Goal: Use online tool/utility: Utilize a website feature to perform a specific function

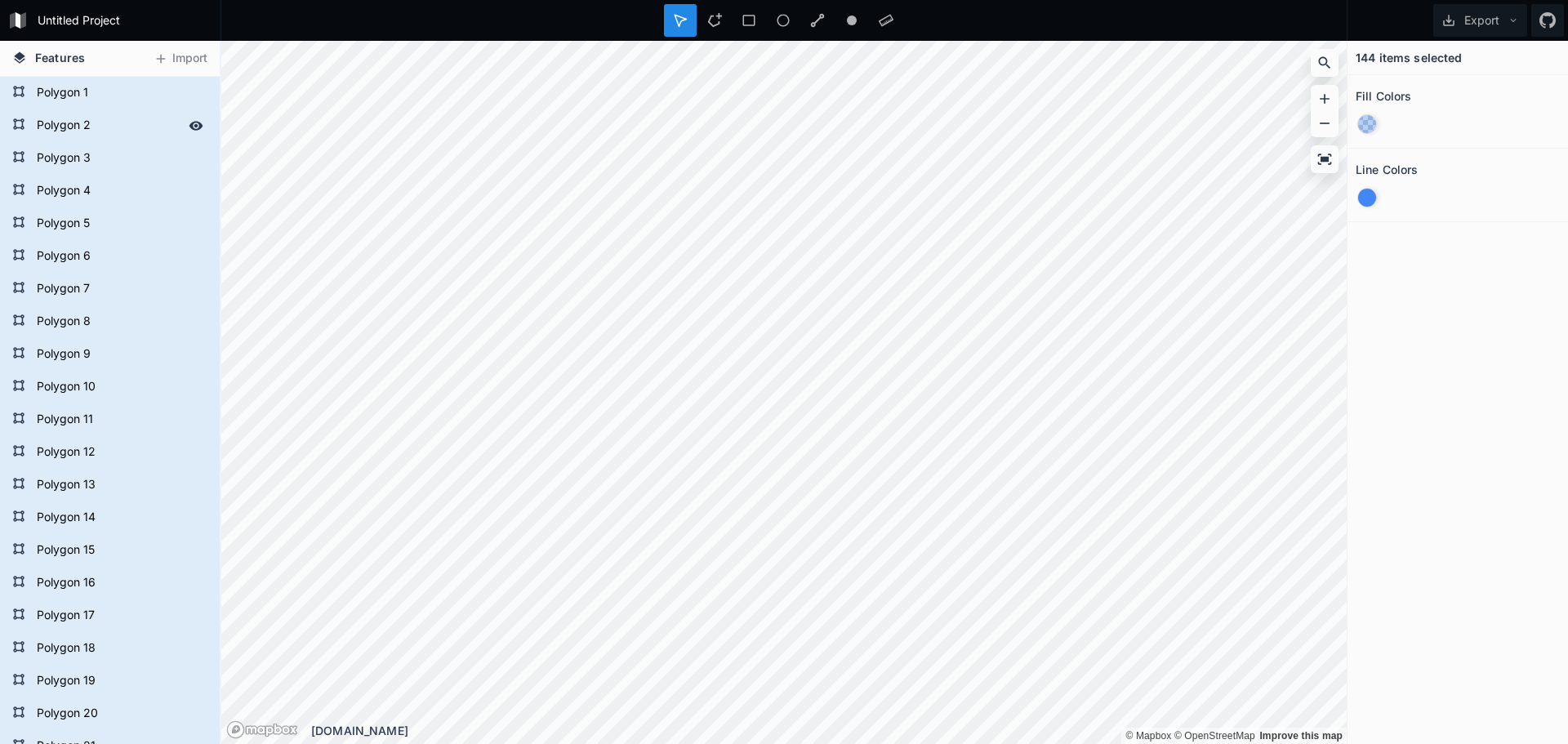
click at [65, 109] on div "Polygon 2" at bounding box center [109, 125] width 220 height 33
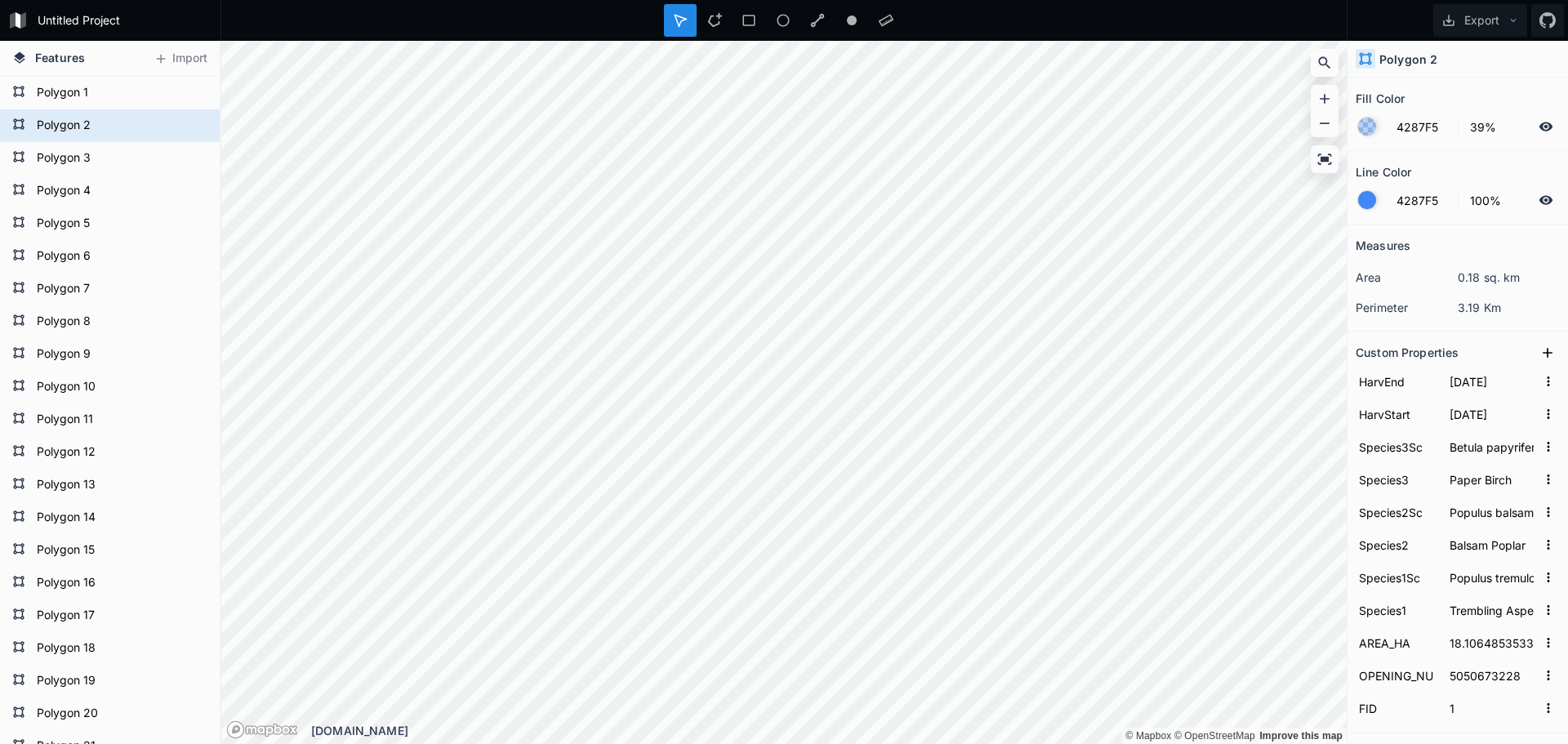
scroll to position [71, 0]
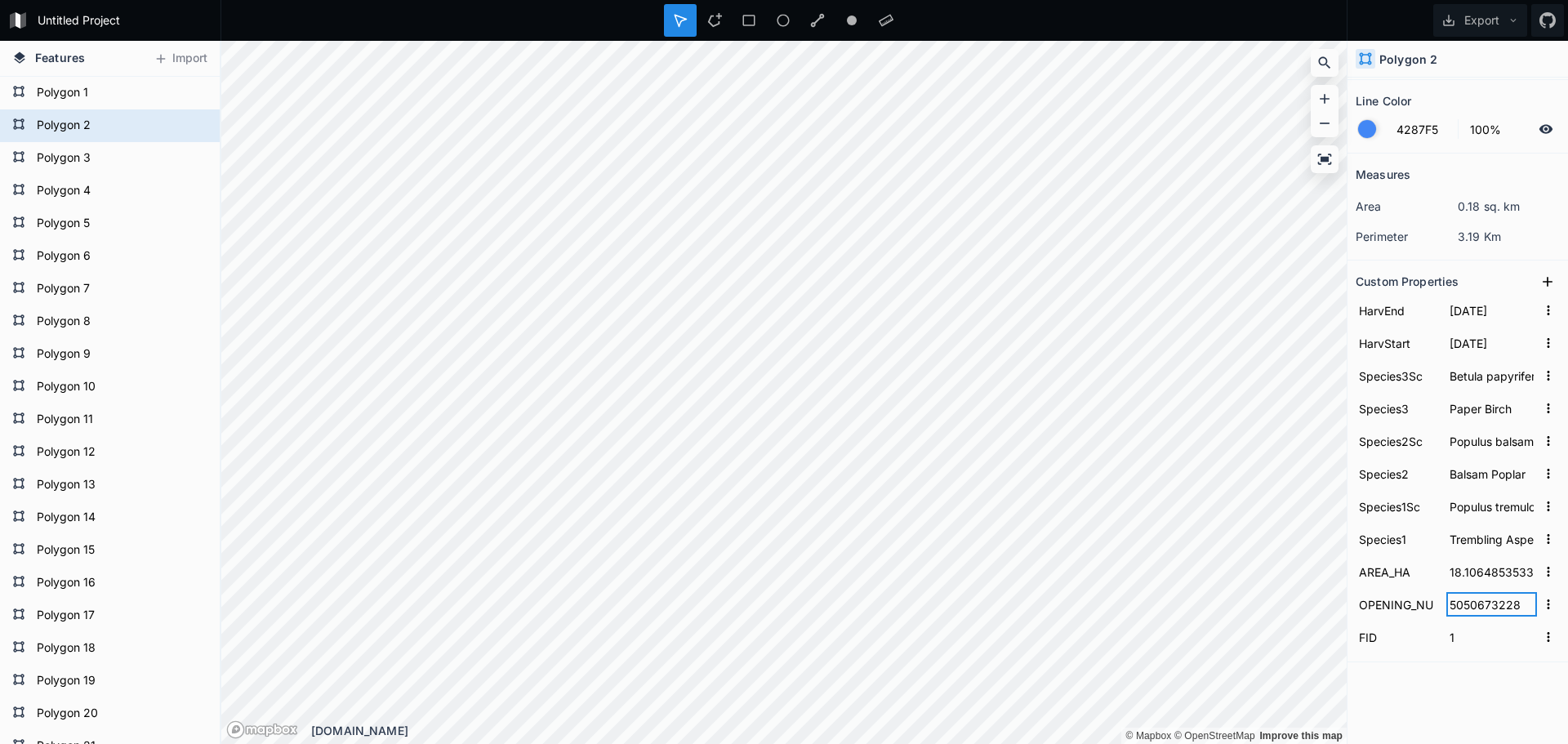
drag, startPoint x: 1460, startPoint y: 609, endPoint x: 1501, endPoint y: 605, distance: 41.2
click at [1501, 605] on input "5050673228" at bounding box center [1491, 604] width 91 height 24
click at [1503, 605] on input "5050673228" at bounding box center [1491, 604] width 91 height 24
click at [1431, 285] on h2 "Custom Properties" at bounding box center [1407, 280] width 103 height 25
click at [1418, 282] on h2 "Custom Properties" at bounding box center [1407, 280] width 103 height 25
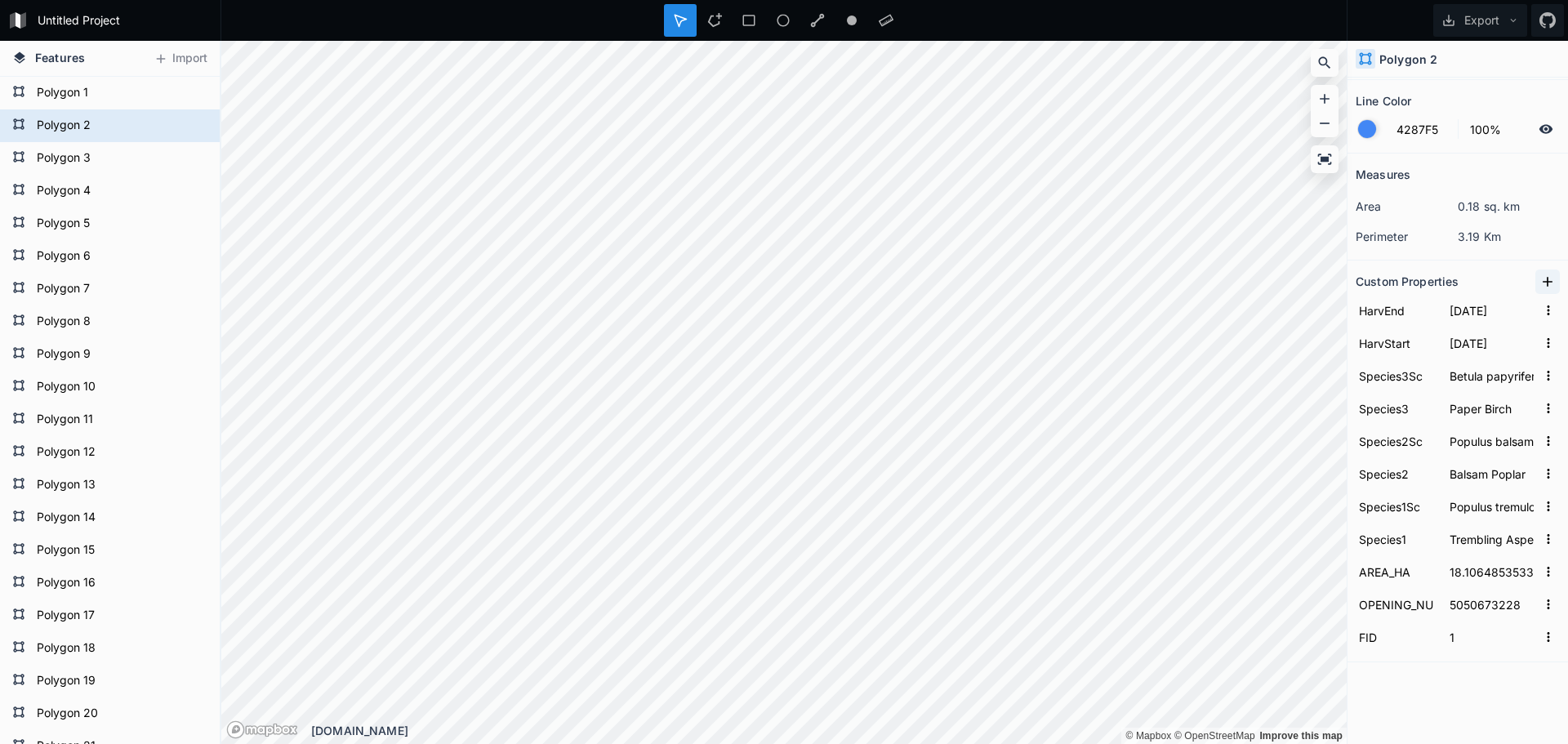
click at [1540, 286] on icon at bounding box center [1547, 281] width 16 height 16
click at [1464, 308] on input "text" at bounding box center [1491, 310] width 91 height 24
click at [1395, 312] on input "property 1" at bounding box center [1397, 310] width 82 height 24
click at [1437, 313] on form "property 1" at bounding box center [1458, 309] width 204 height 33
click at [1399, 313] on input "property 1" at bounding box center [1397, 310] width 82 height 24
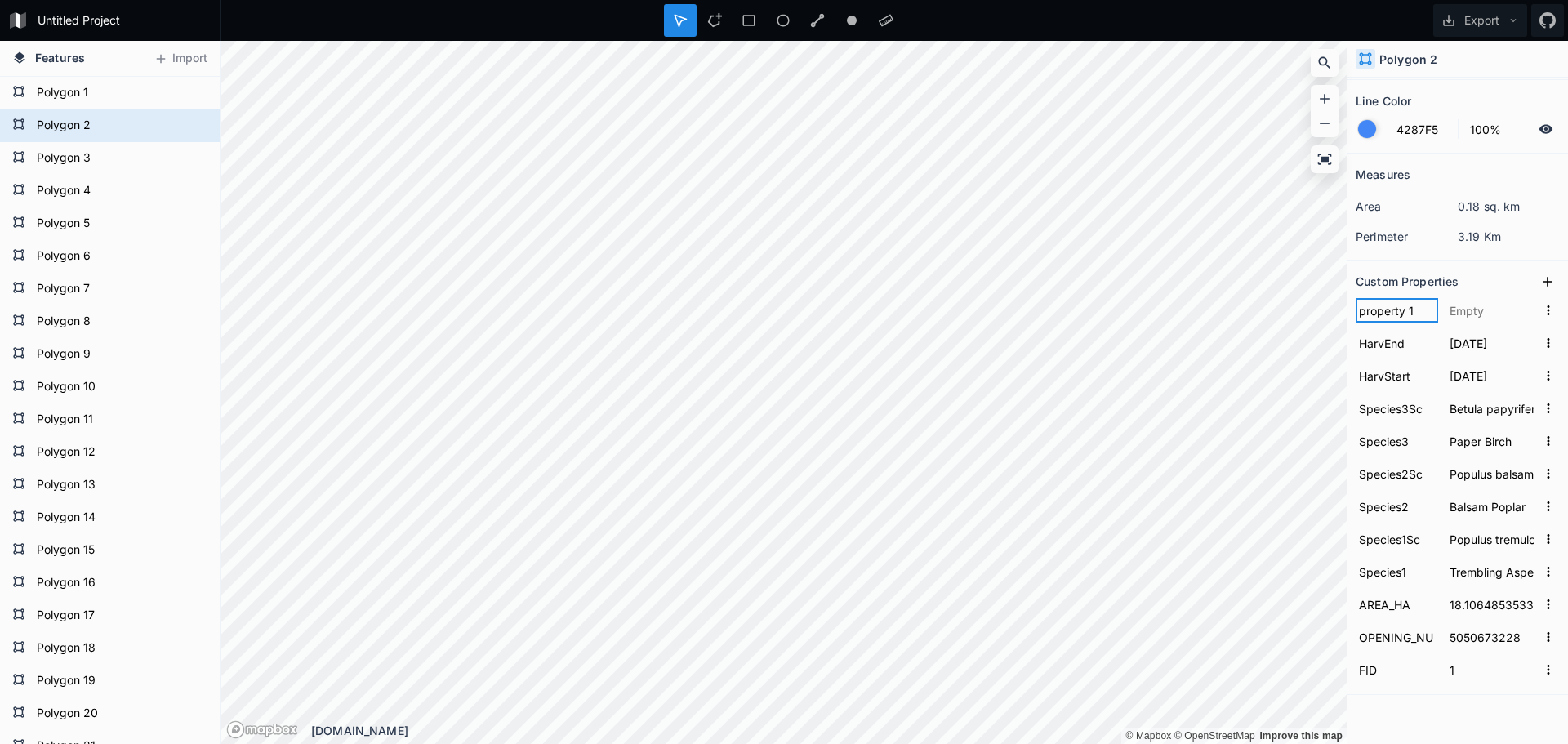
click at [1341, 302] on div "Features Import Polygon 26 Polygon 25 Polygon 24 Polygon 23 Polygon 22 Polygon …" at bounding box center [784, 393] width 1568 height 703
type input "d"
type input "harvest area"
click at [1476, 312] on input "text" at bounding box center [1491, 310] width 91 height 24
type input "d"
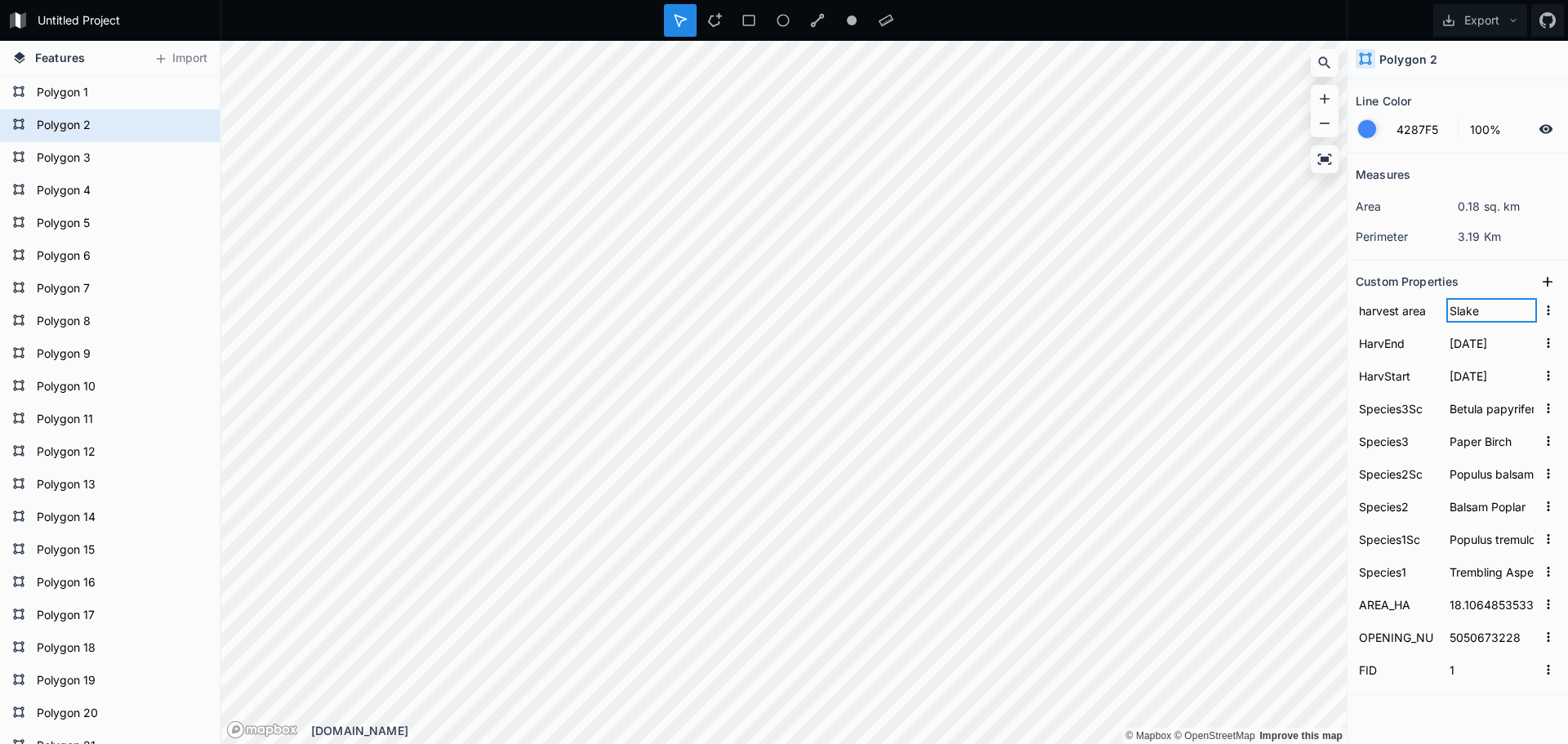
type input "Slake"
click at [1480, 89] on div "Line Color" at bounding box center [1458, 100] width 204 height 25
click at [1503, 21] on button "Export" at bounding box center [1480, 20] width 94 height 33
click at [1500, 96] on div "Export as .geojson" at bounding box center [1477, 93] width 164 height 34
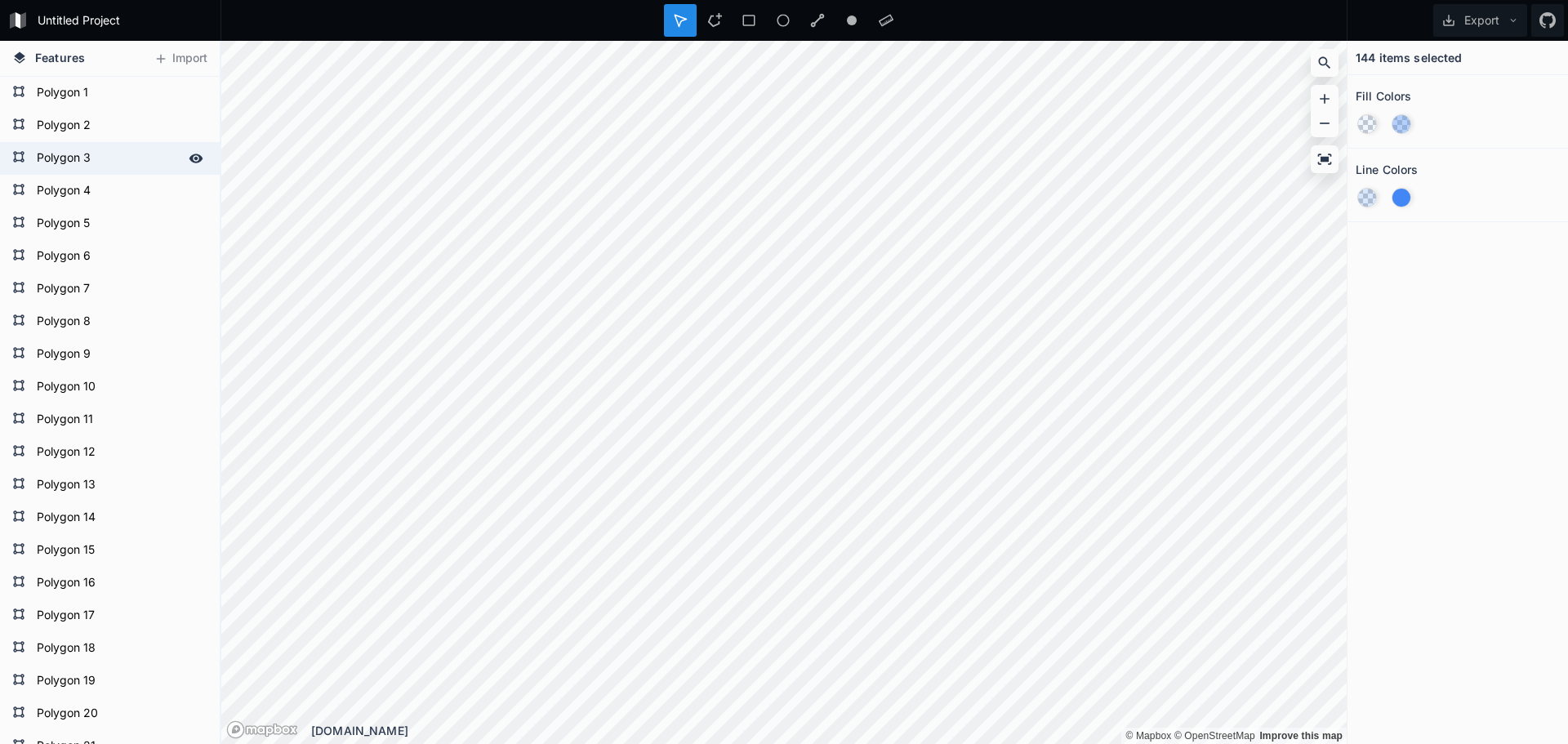
drag, startPoint x: 38, startPoint y: 92, endPoint x: 72, endPoint y: 160, distance: 76.0
click at [38, 92] on form "Polygon 1" at bounding box center [120, 93] width 176 height 24
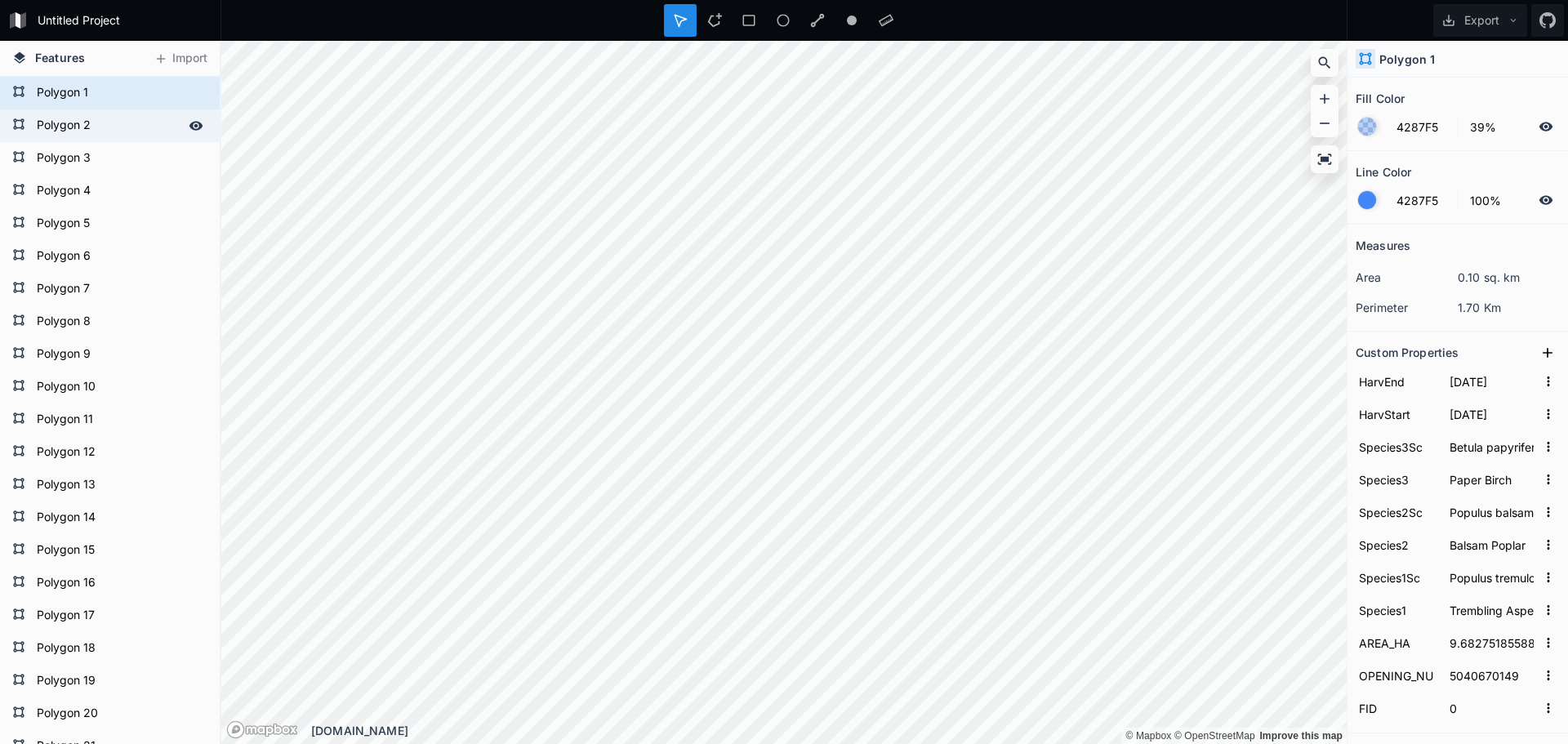
click at [89, 124] on form "Polygon 2" at bounding box center [108, 125] width 152 height 24
type input "18.1064853533"
type input "5050673228"
type input "1"
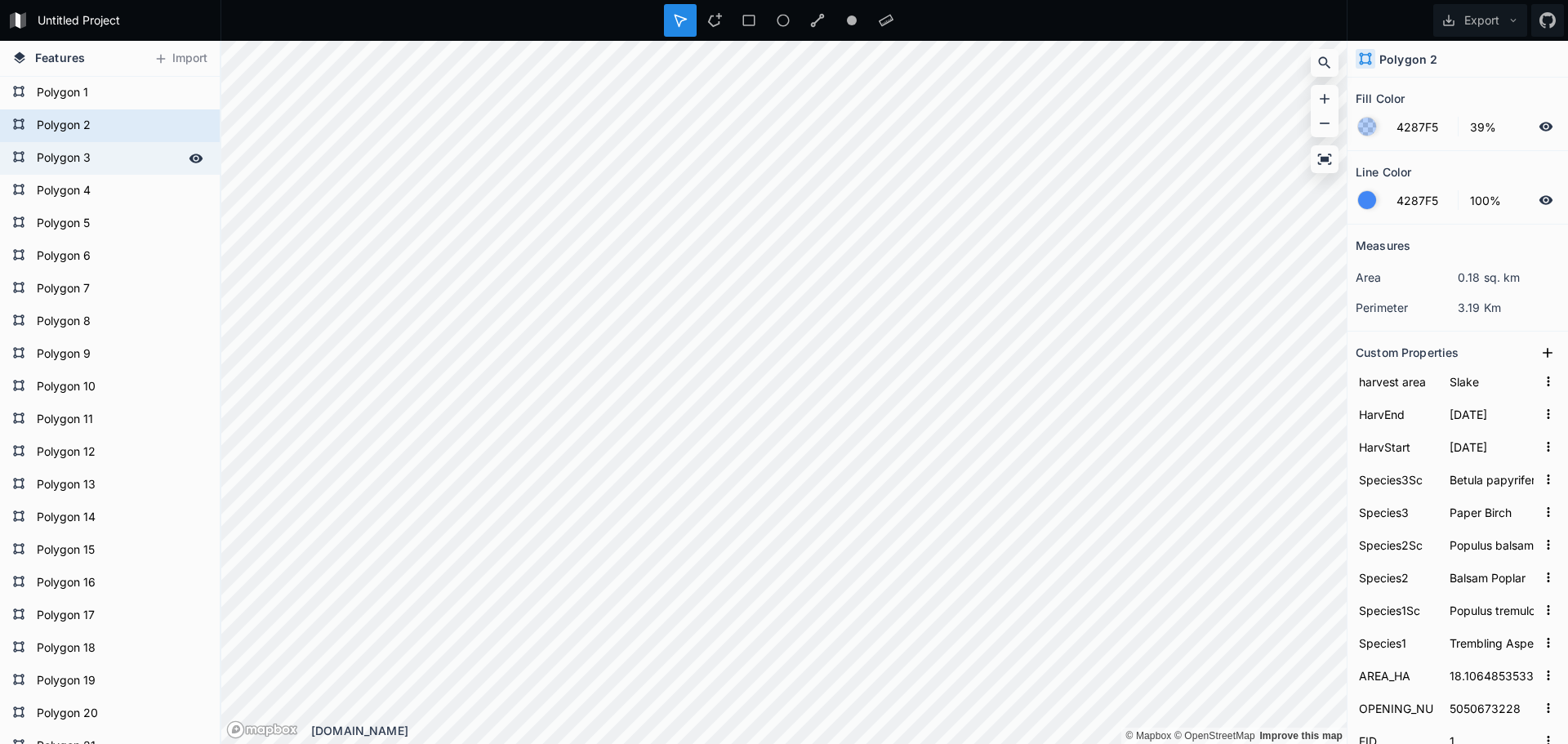
click at [91, 156] on form "Polygon 3" at bounding box center [108, 158] width 152 height 24
type input "10.7444854459"
type input "5040671368"
type input "2"
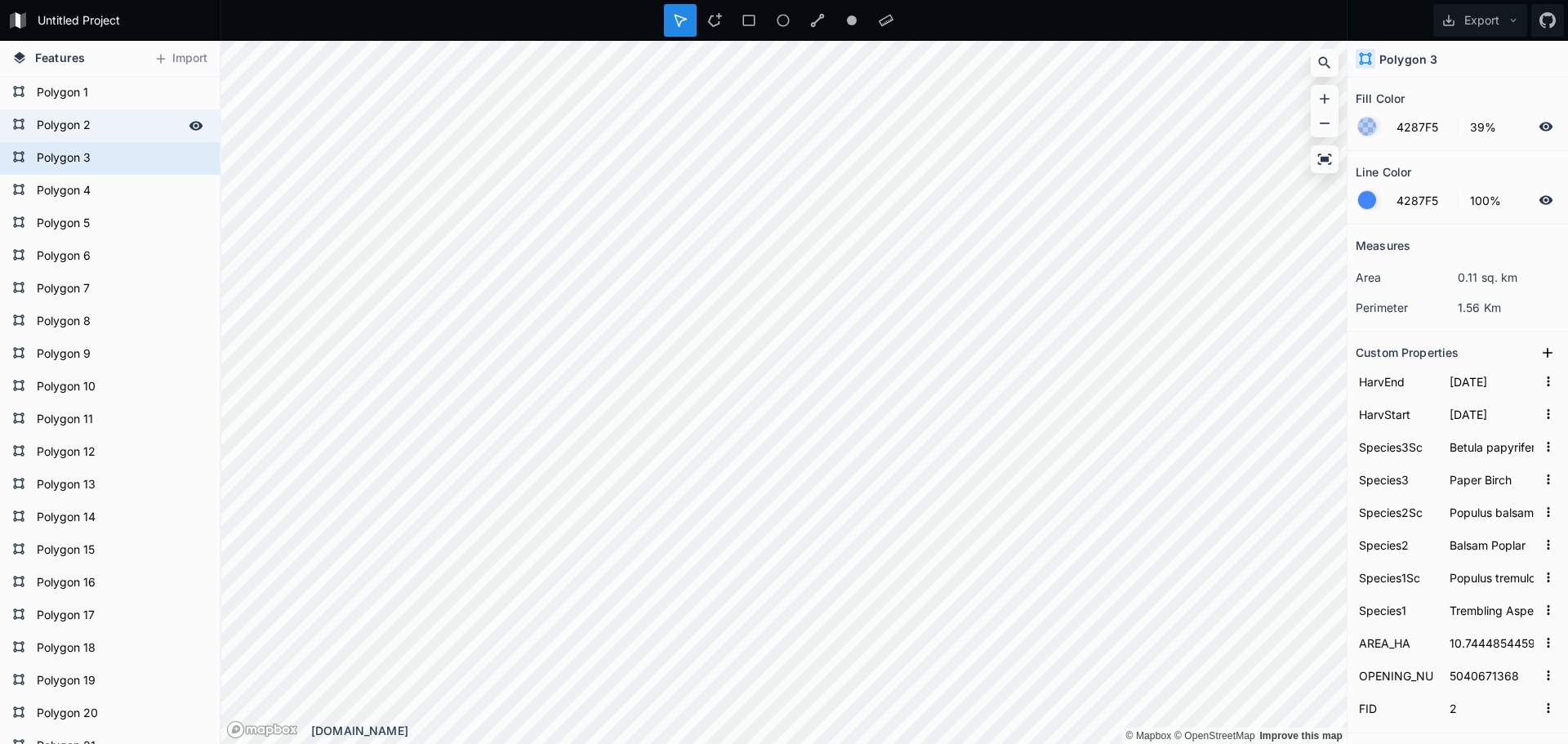
click at [84, 127] on form "Polygon 2" at bounding box center [108, 125] width 152 height 24
type input "18.1064853533"
type input "5050673228"
type input "1"
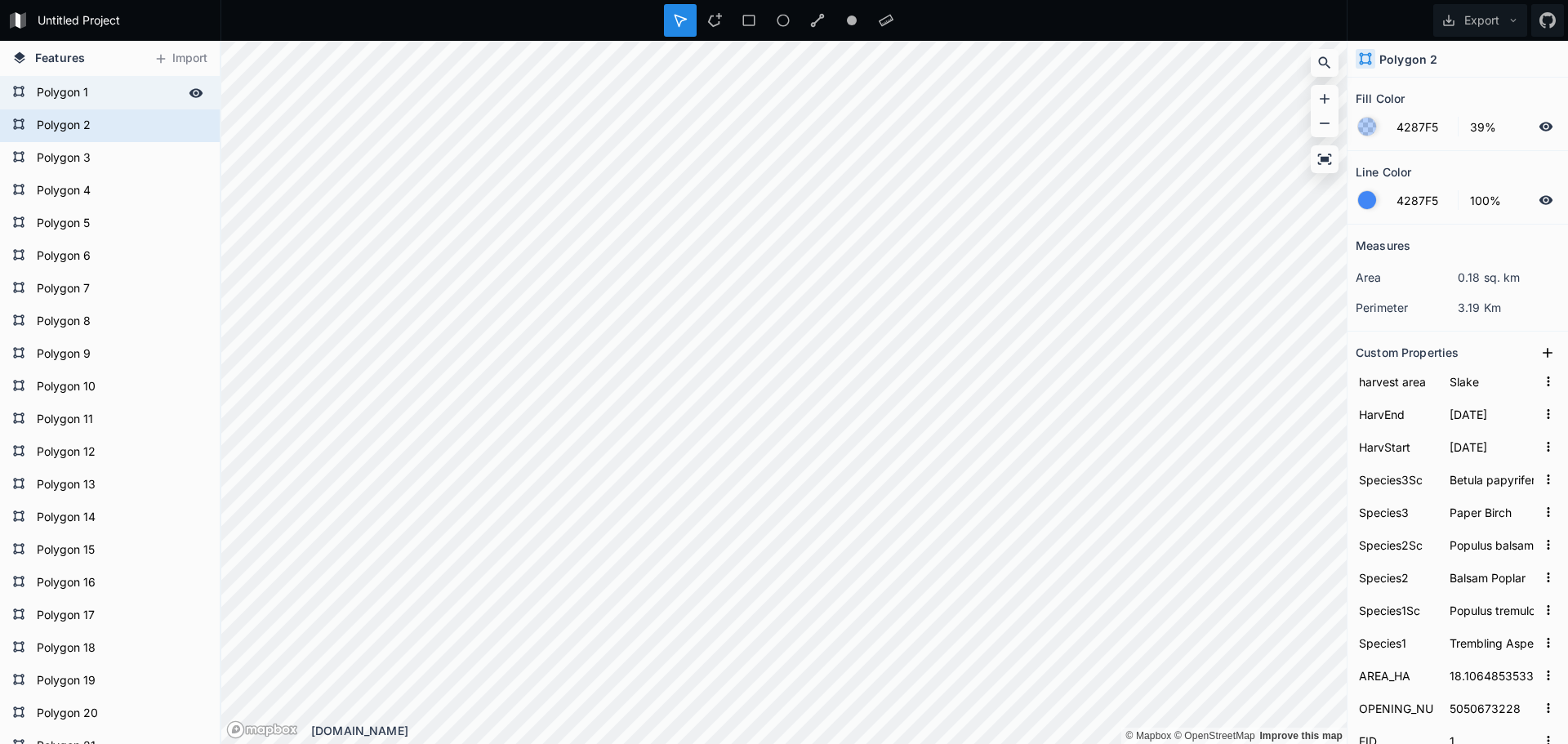
click at [78, 98] on form "Polygon 1" at bounding box center [108, 93] width 152 height 24
type input "9.68275185588"
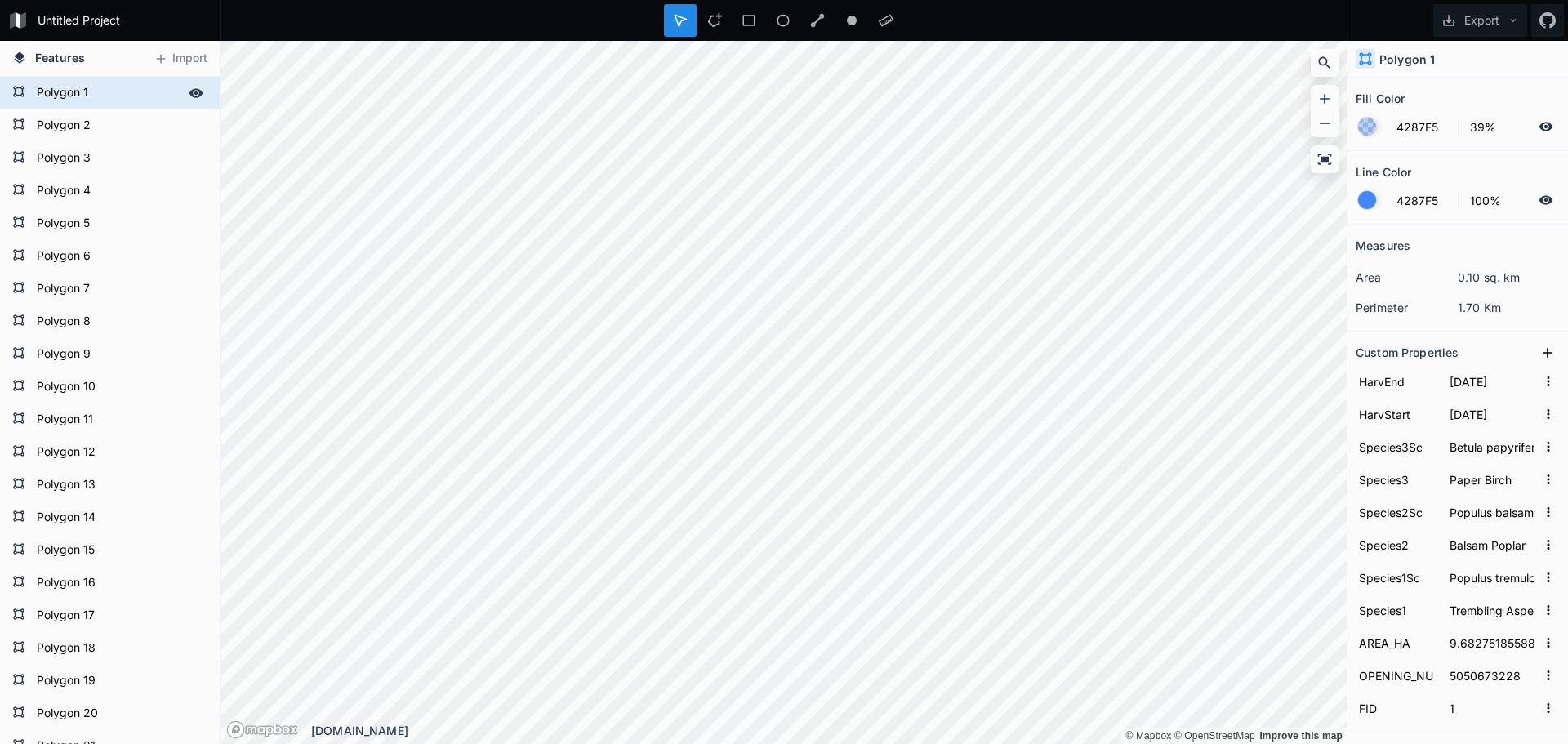
type input "5040670149"
type input "0"
click at [88, 165] on form "Polygon 3" at bounding box center [108, 158] width 152 height 24
type input "10.7444854459"
type input "5040671368"
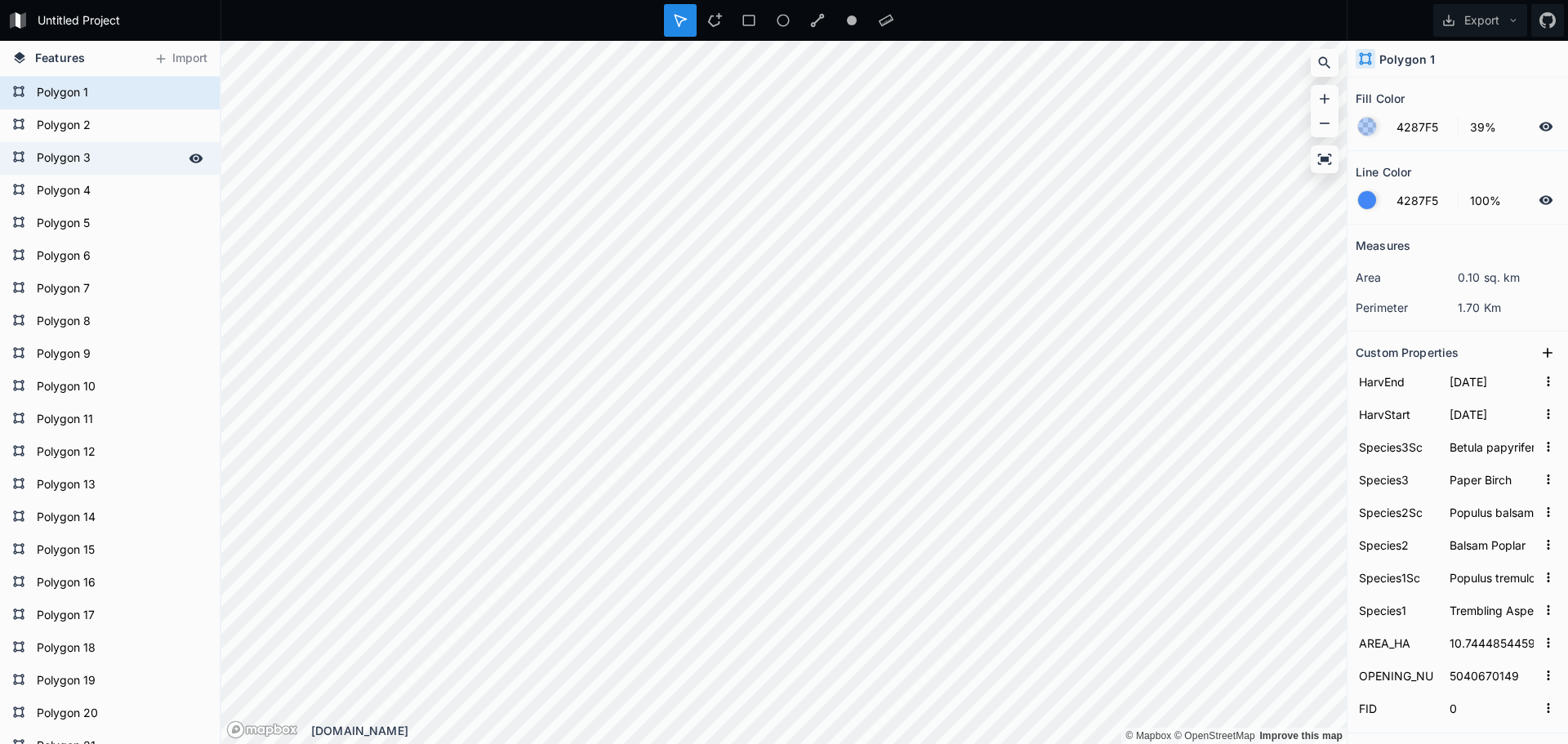
type input "2"
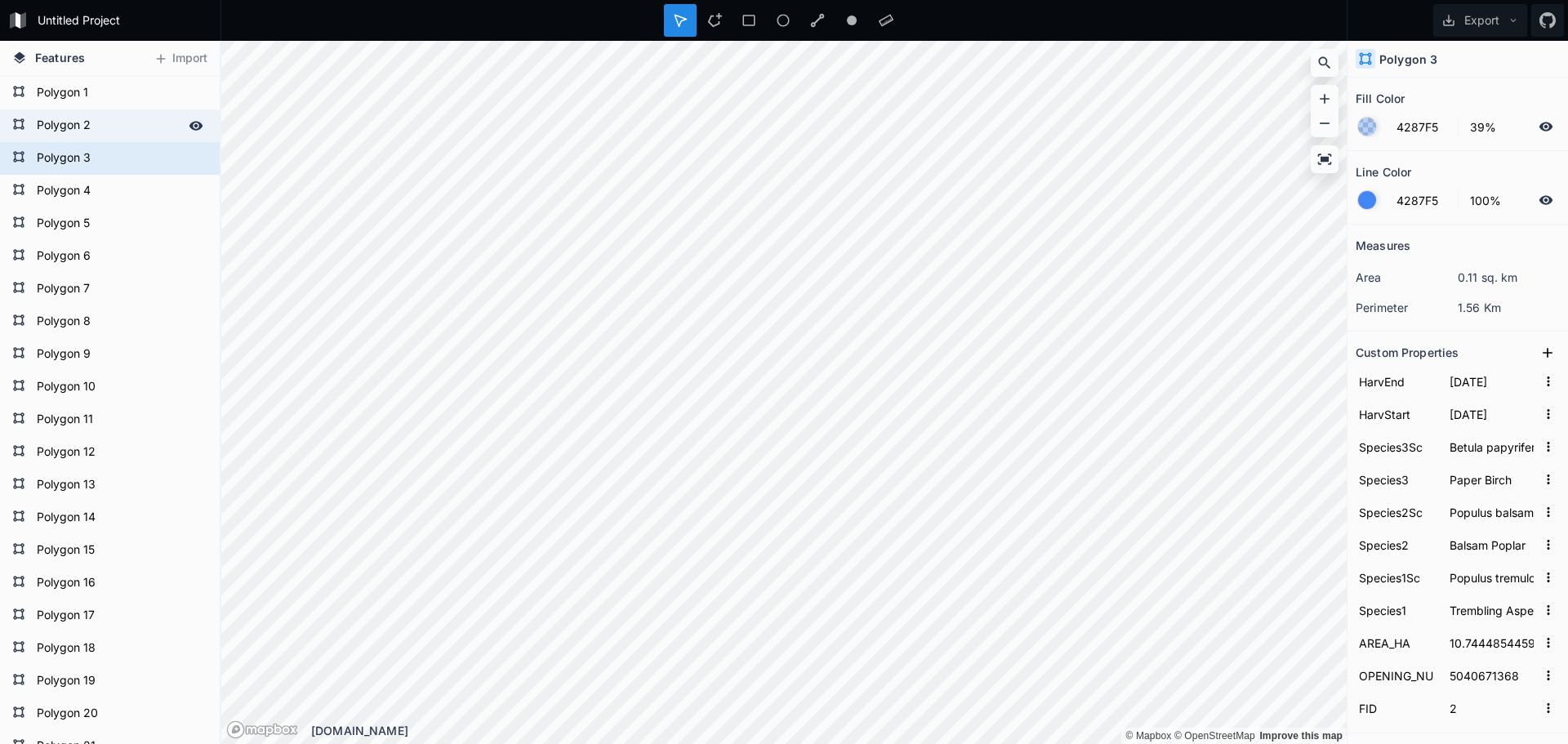
click at [87, 129] on form "Polygon 2" at bounding box center [108, 125] width 152 height 24
type input "18.1064853533"
type input "5050673228"
type input "1"
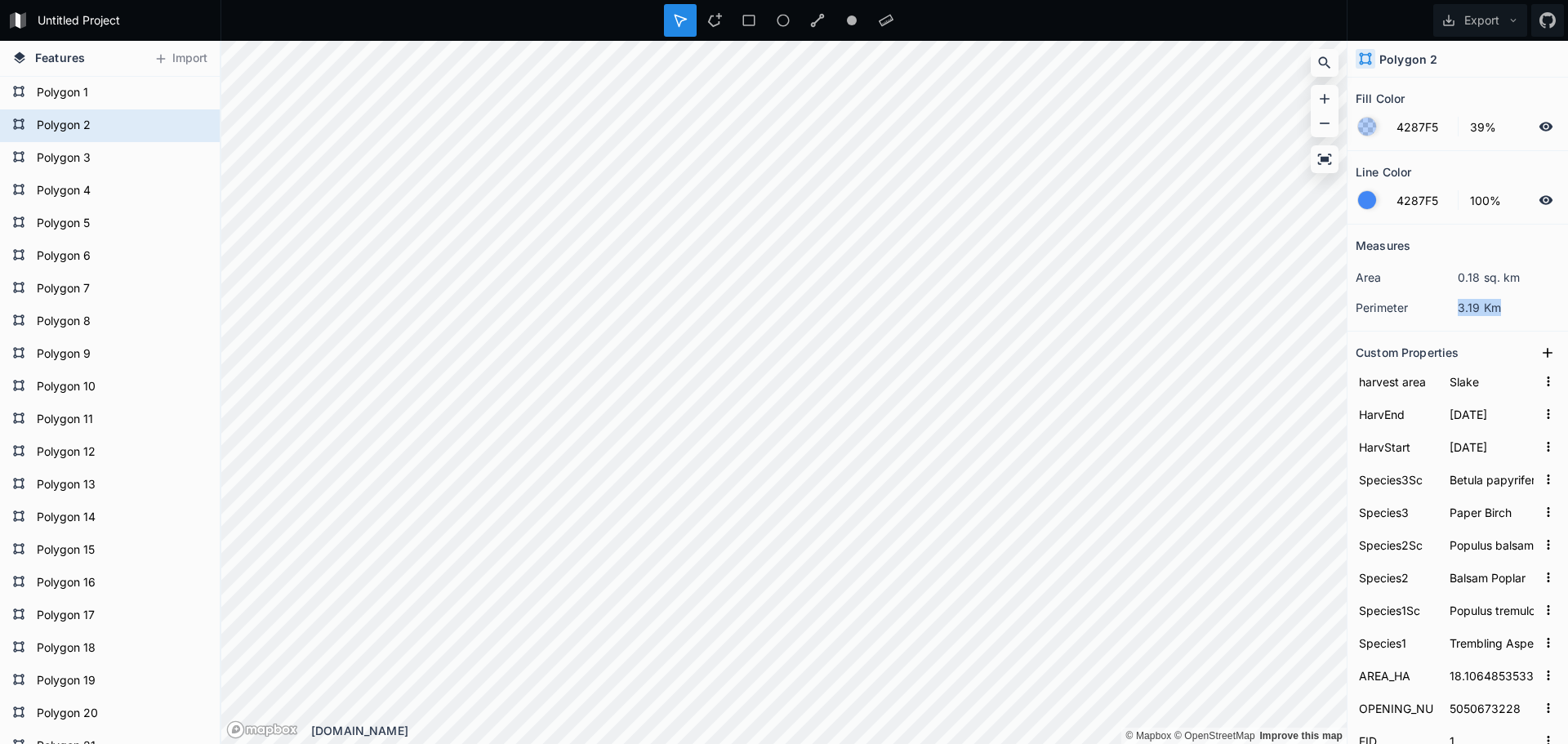
drag, startPoint x: 1491, startPoint y: 308, endPoint x: 1436, endPoint y: 300, distance: 55.6
click at [1436, 300] on dl "perimeter 3.19 Km" at bounding box center [1458, 308] width 204 height 30
click at [1431, 302] on dt "perimeter" at bounding box center [1406, 308] width 102 height 17
click at [1466, 306] on dd "3.19 Km" at bounding box center [1508, 308] width 102 height 17
click at [1463, 279] on dd "0.18 sq. km" at bounding box center [1508, 277] width 102 height 17
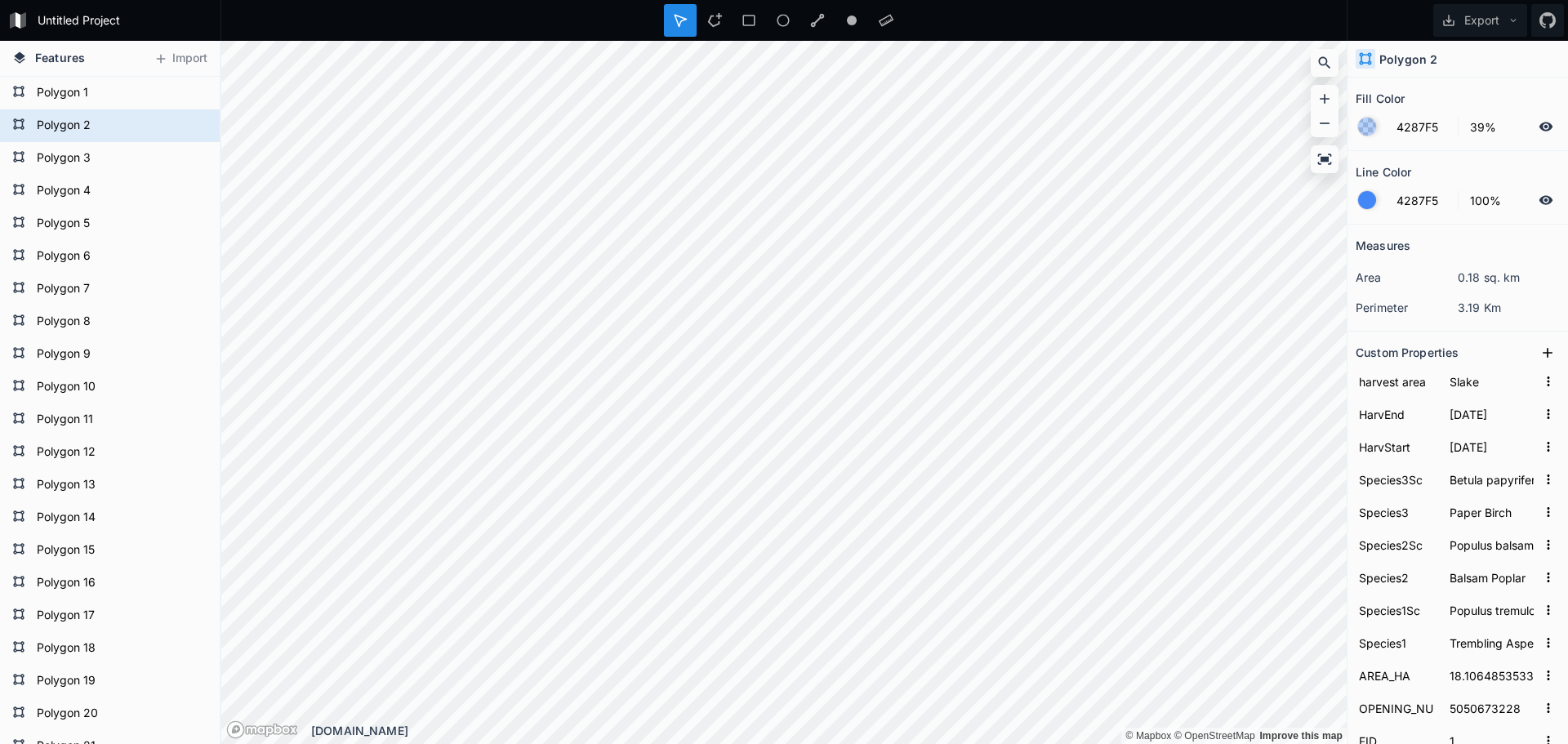
click at [1475, 302] on dd "3.19 Km" at bounding box center [1508, 308] width 102 height 17
click at [89, 87] on form "Polygon 1" at bounding box center [108, 93] width 152 height 24
type input "9.68275185588"
type input "5040670149"
type input "0"
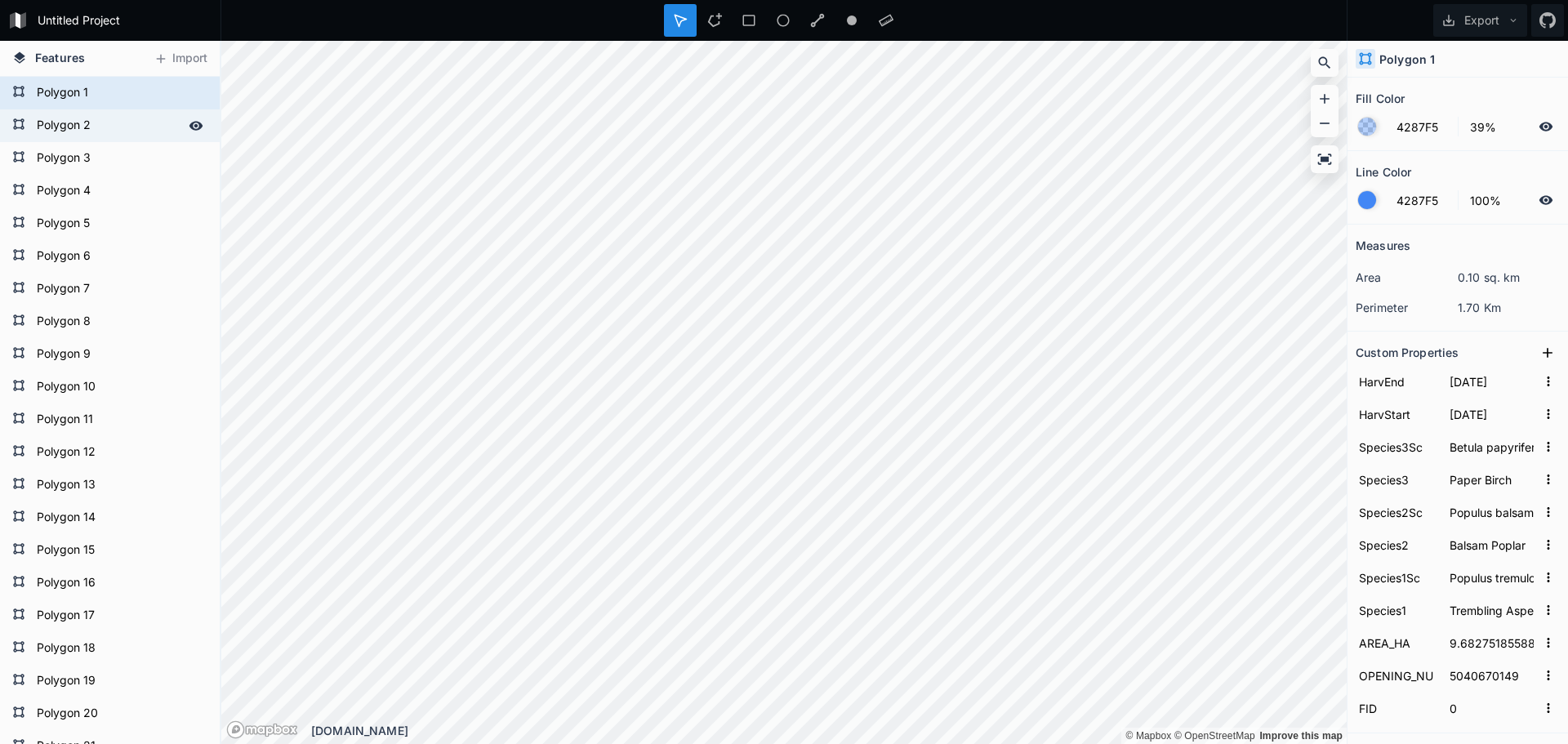
click at [80, 127] on form "Polygon 2" at bounding box center [108, 125] width 152 height 24
type input "18.1064853533"
type input "5050673228"
type input "1"
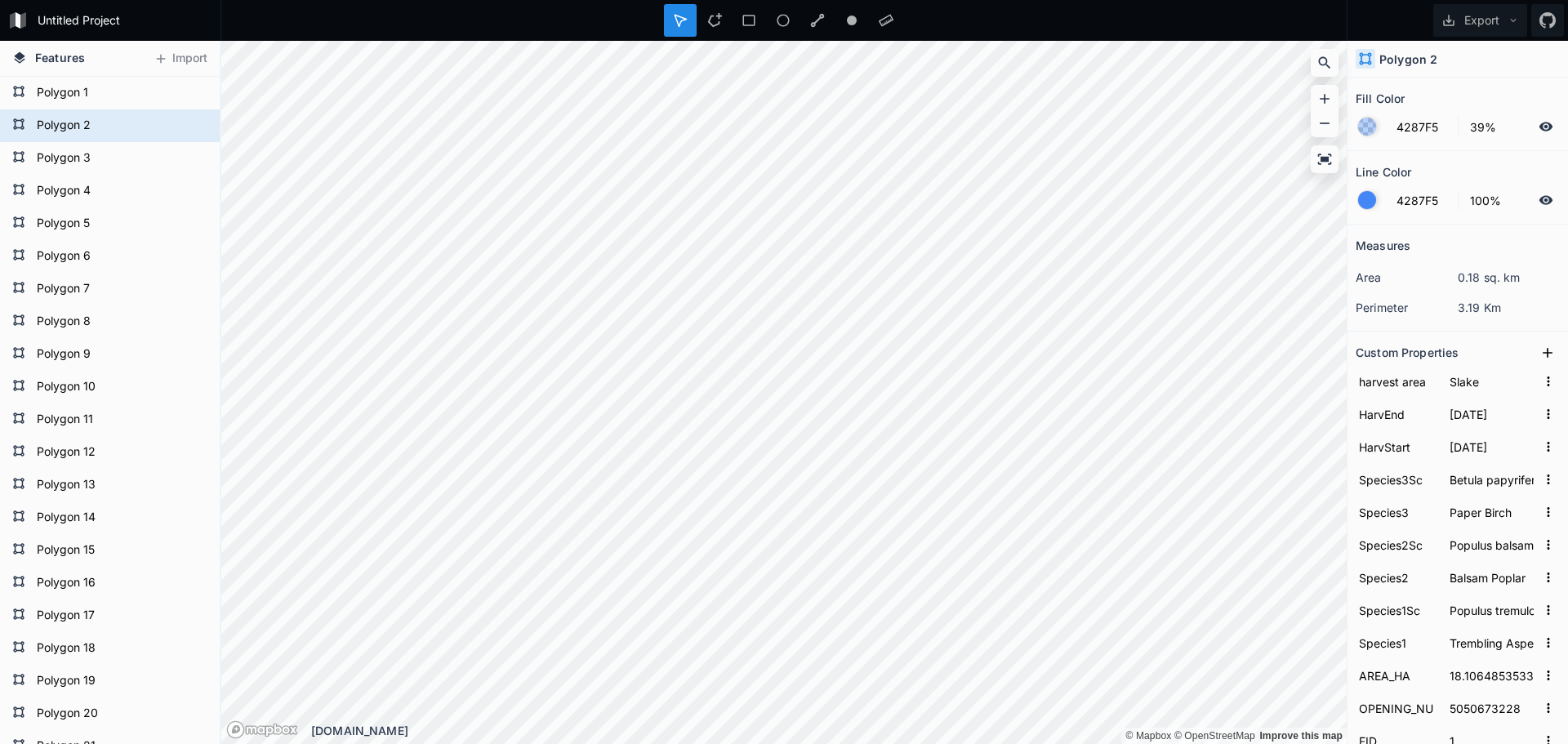
click at [1407, 308] on dt "perimeter" at bounding box center [1406, 308] width 102 height 17
click at [1399, 309] on dt "perimeter" at bounding box center [1406, 308] width 102 height 17
click at [1369, 279] on dt "area" at bounding box center [1406, 277] width 102 height 17
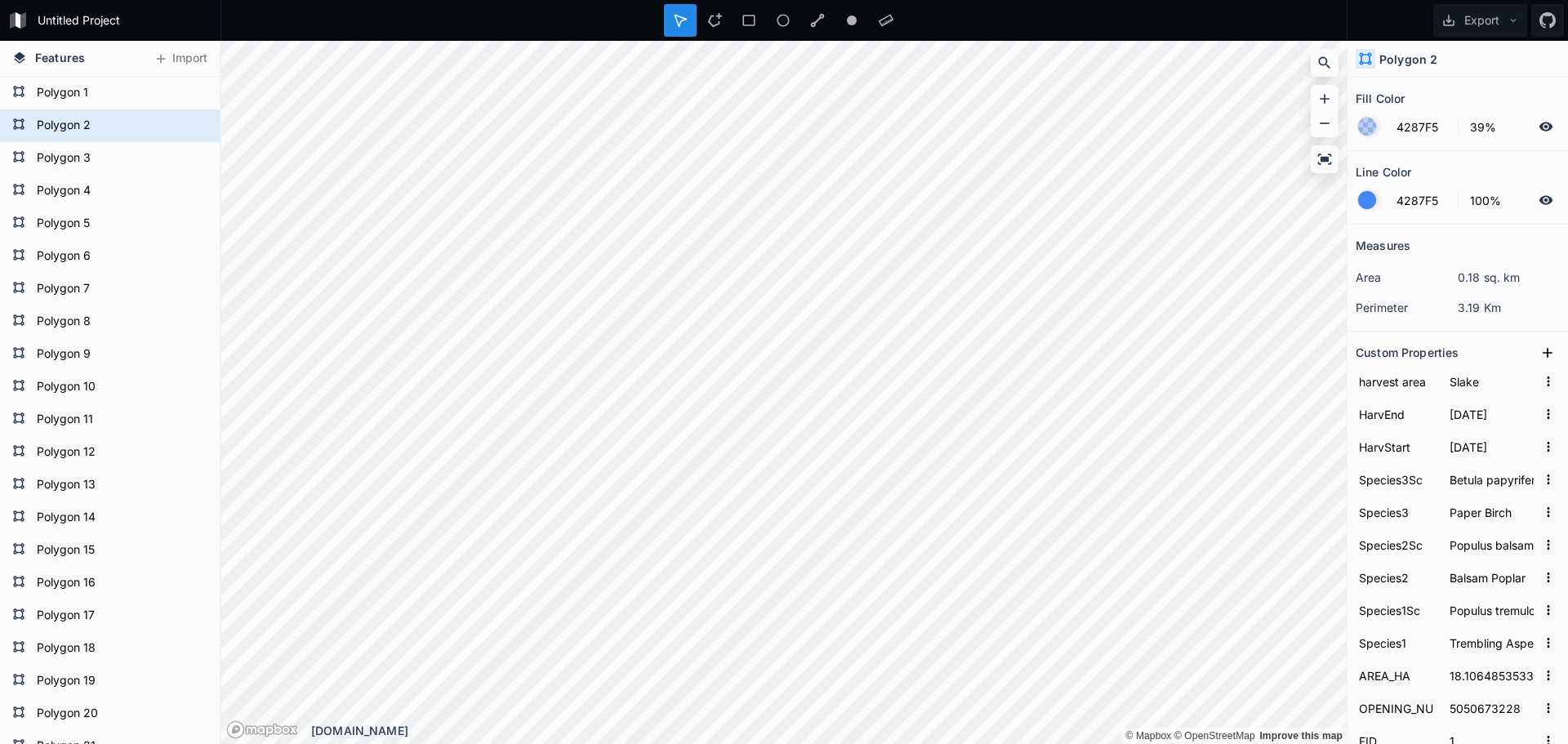
scroll to position [81, 0]
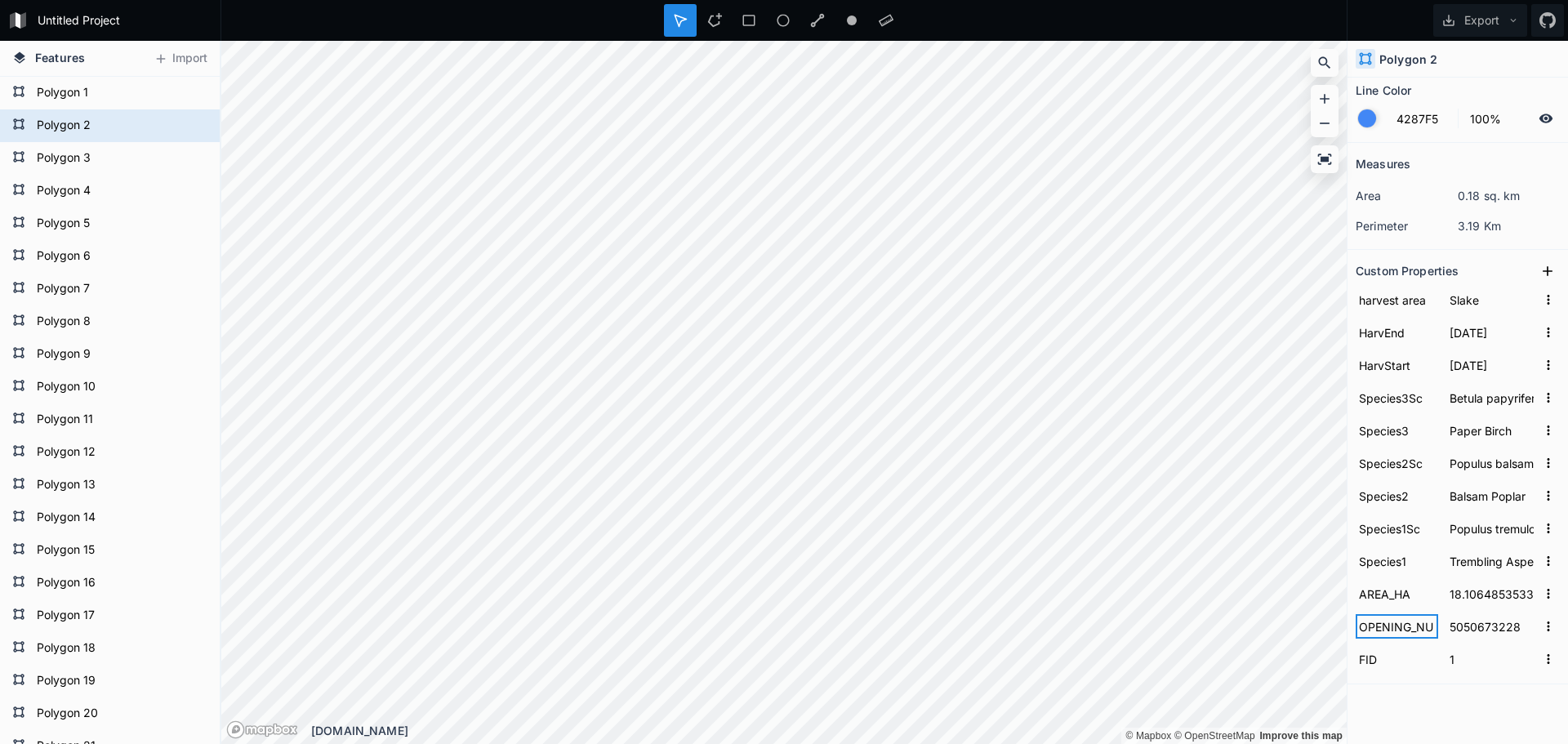
click at [1392, 629] on input "OPENING_NU" at bounding box center [1397, 626] width 82 height 24
drag, startPoint x: 1367, startPoint y: 626, endPoint x: 1462, endPoint y: 630, distance: 95.1
click at [1462, 630] on form "OPENING_NU 5050673228" at bounding box center [1458, 626] width 204 height 33
click at [1423, 630] on input "OPENING_NU" at bounding box center [1397, 626] width 82 height 24
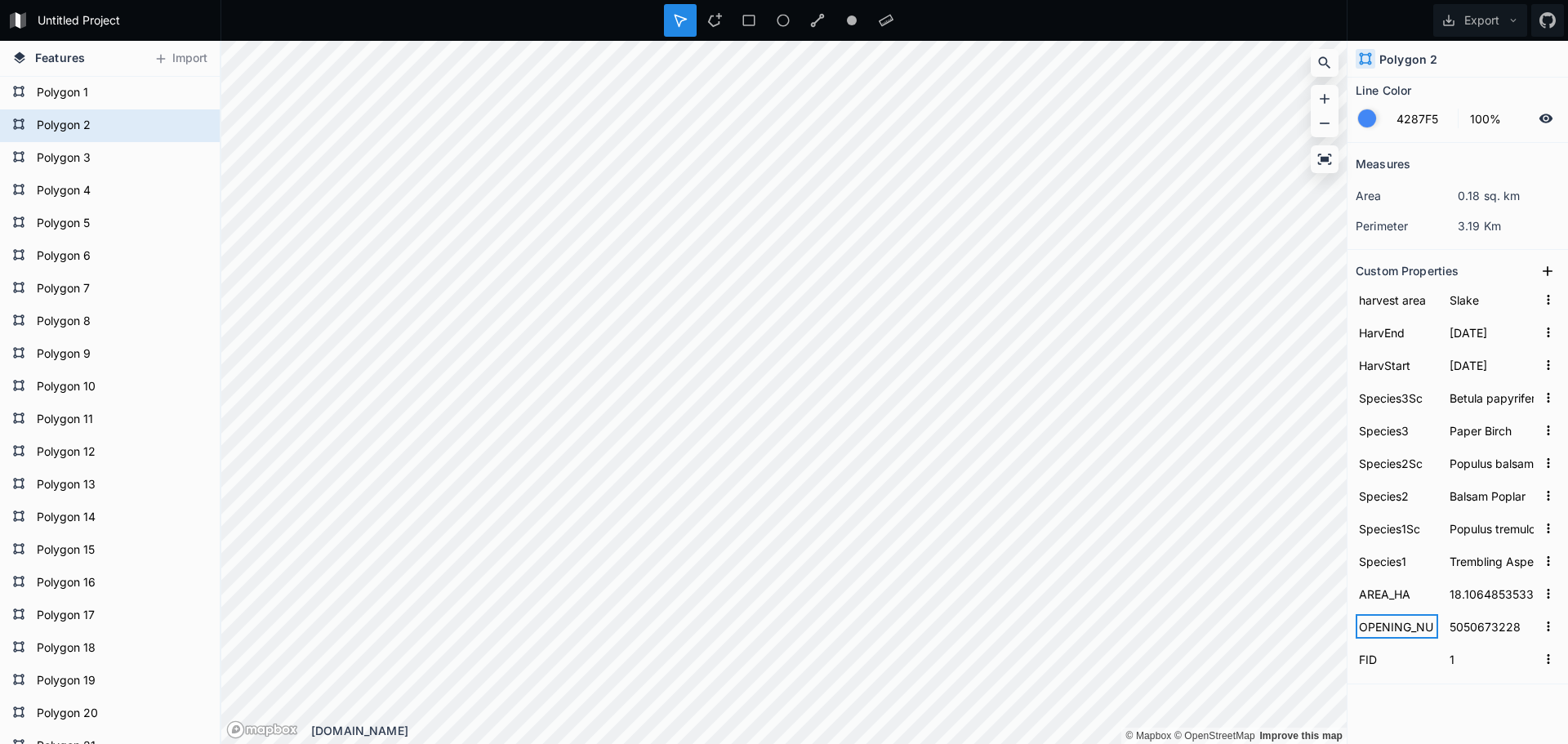
drag, startPoint x: 1408, startPoint y: 630, endPoint x: 1431, endPoint y: 628, distance: 23.1
click at [1431, 628] on input "OPENING_NU" at bounding box center [1397, 626] width 82 height 24
click at [1323, 622] on div "Features Import Polygon 26 Polygon 25 Polygon 24 Polygon 23 Polygon 22 Polygon …" at bounding box center [784, 393] width 1568 height 703
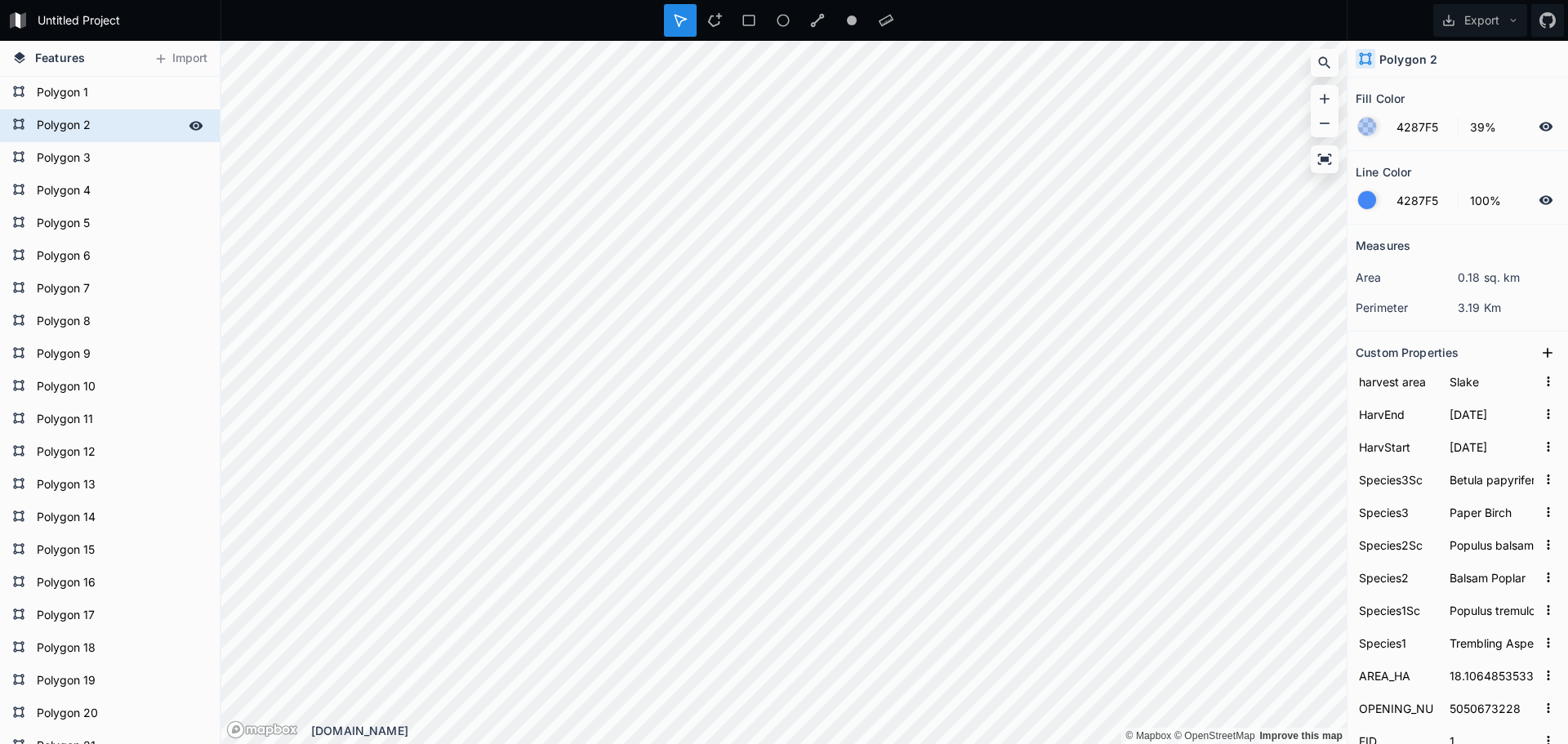
click at [59, 81] on form "Polygon 1" at bounding box center [120, 93] width 176 height 24
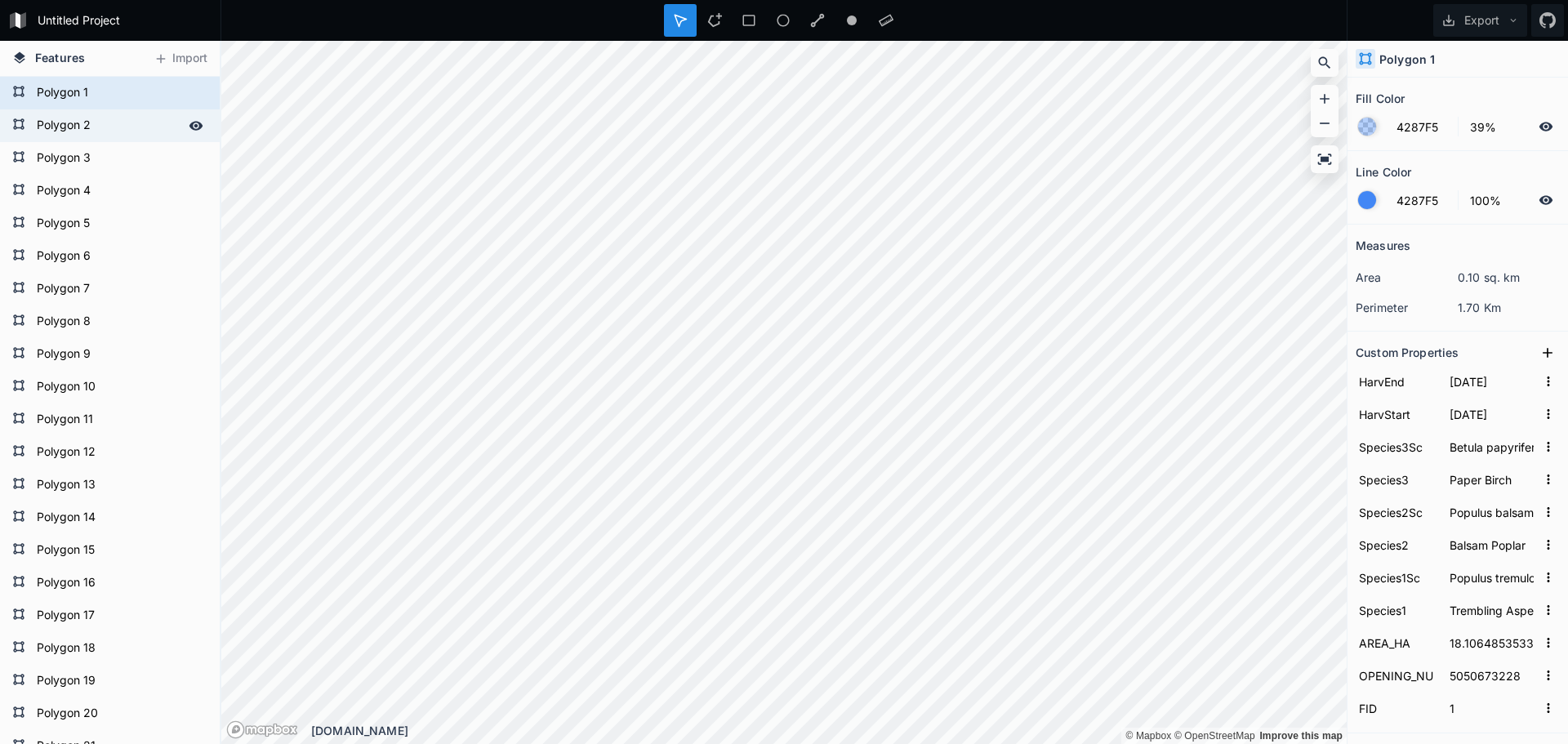
type input "9.68275185588"
type input "5040670149"
type input "0"
click at [80, 131] on form "Polygon 2" at bounding box center [108, 125] width 152 height 24
type input "18.1064853533"
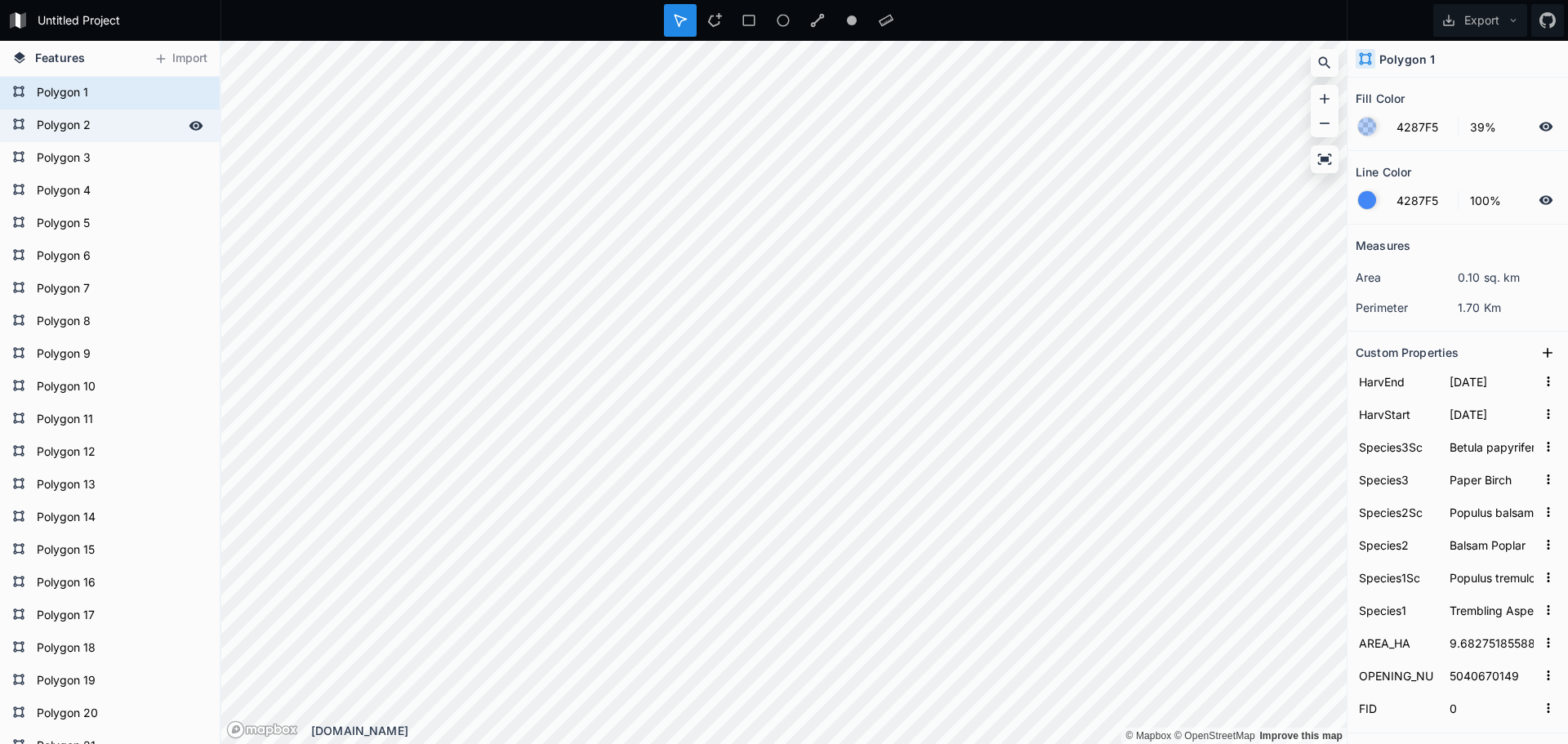
type input "5050673228"
type input "1"
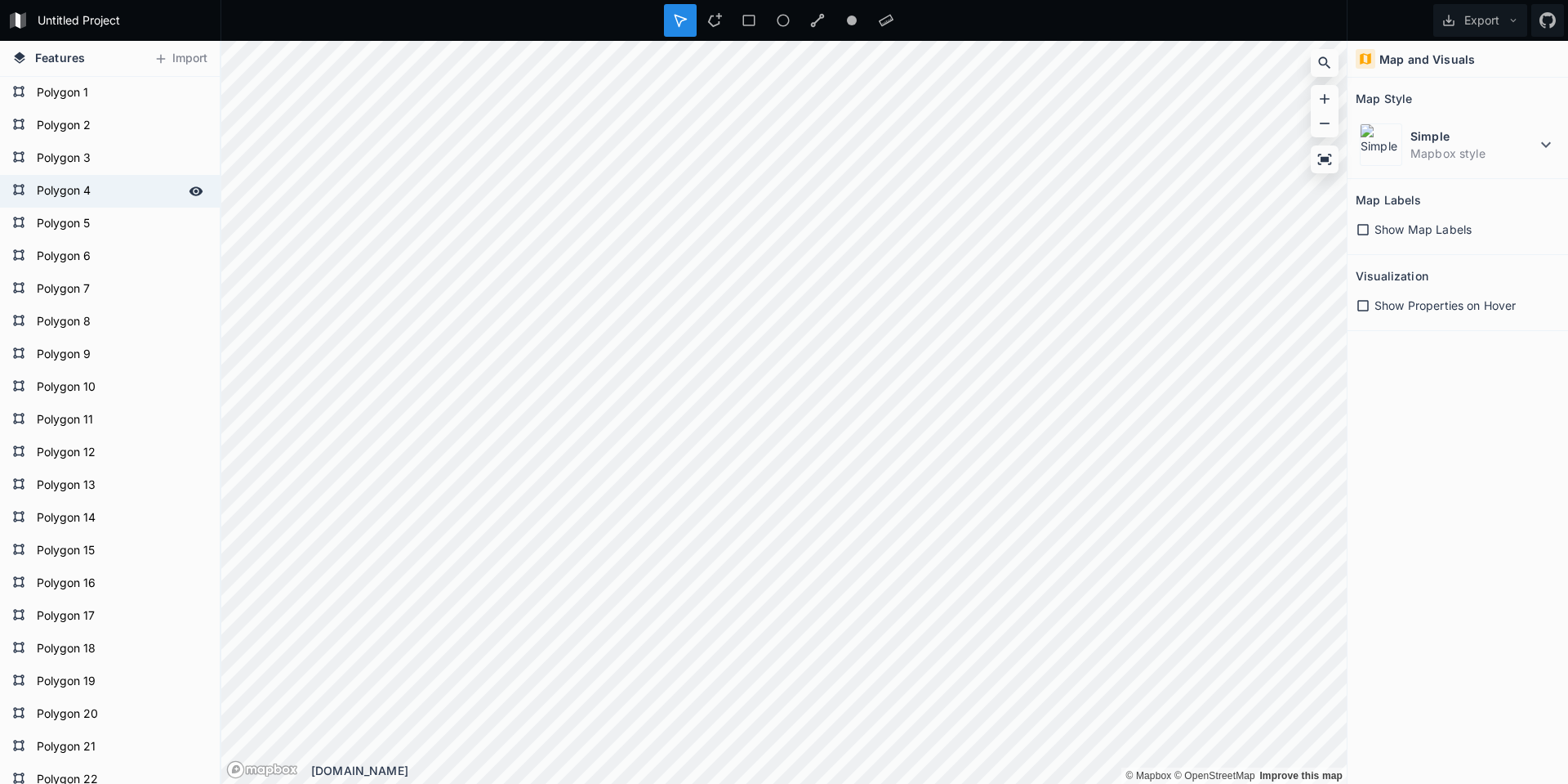
click at [141, 181] on form "Polygon 4" at bounding box center [108, 191] width 152 height 24
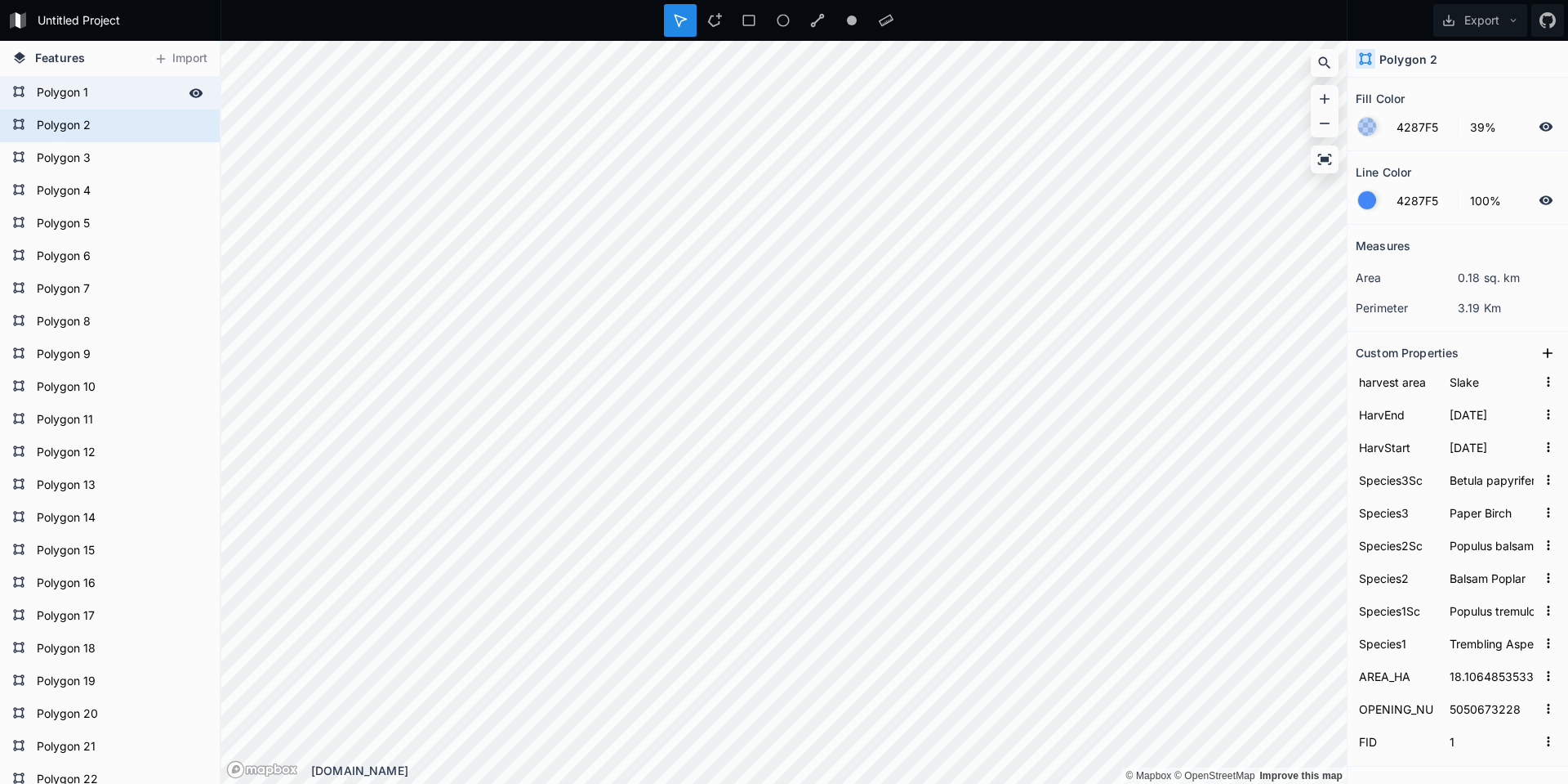
click at [121, 96] on form "Polygon 1" at bounding box center [108, 93] width 152 height 24
type input "9.68275185588"
type input "5040670149"
type input "0"
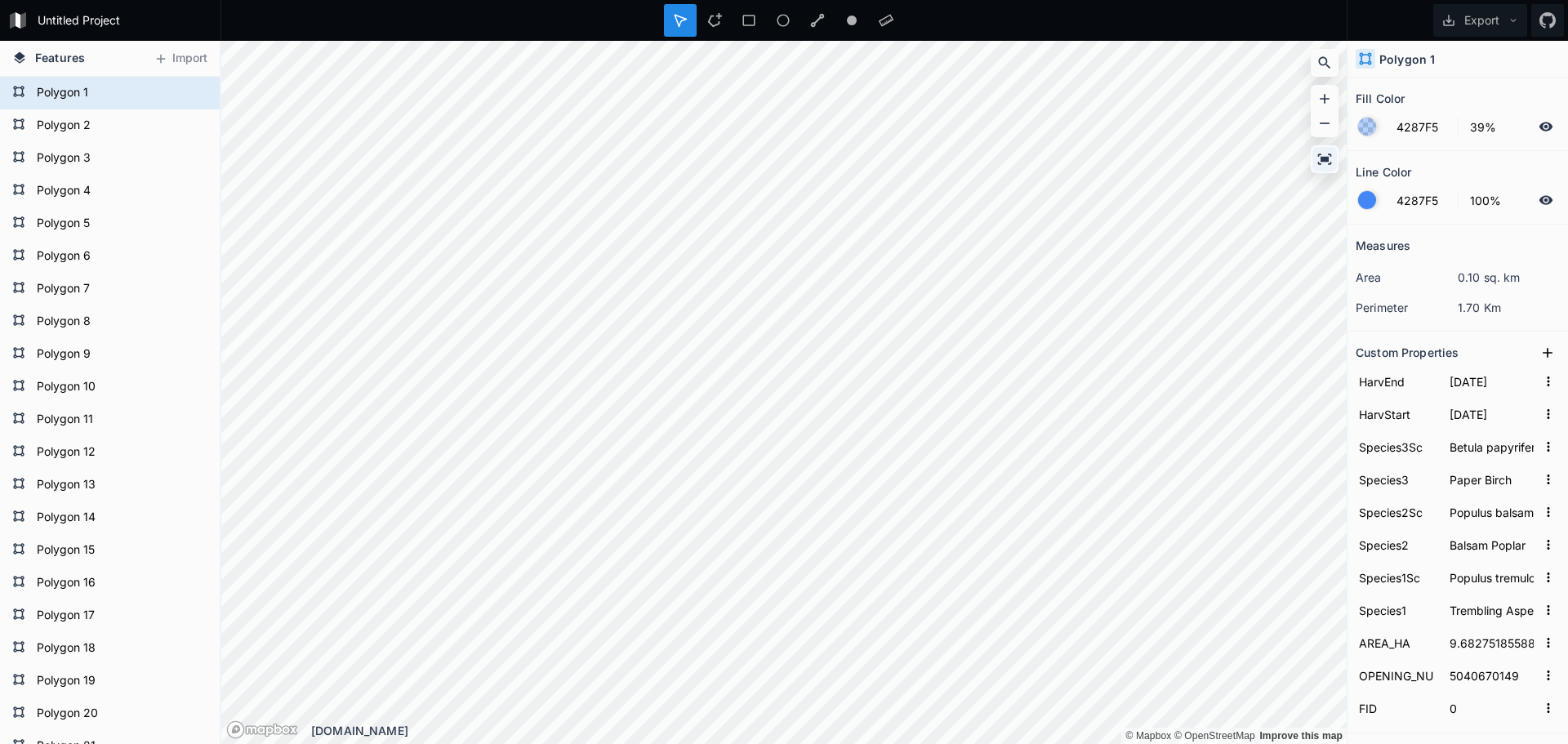
click at [1322, 166] on icon at bounding box center [1324, 159] width 16 height 16
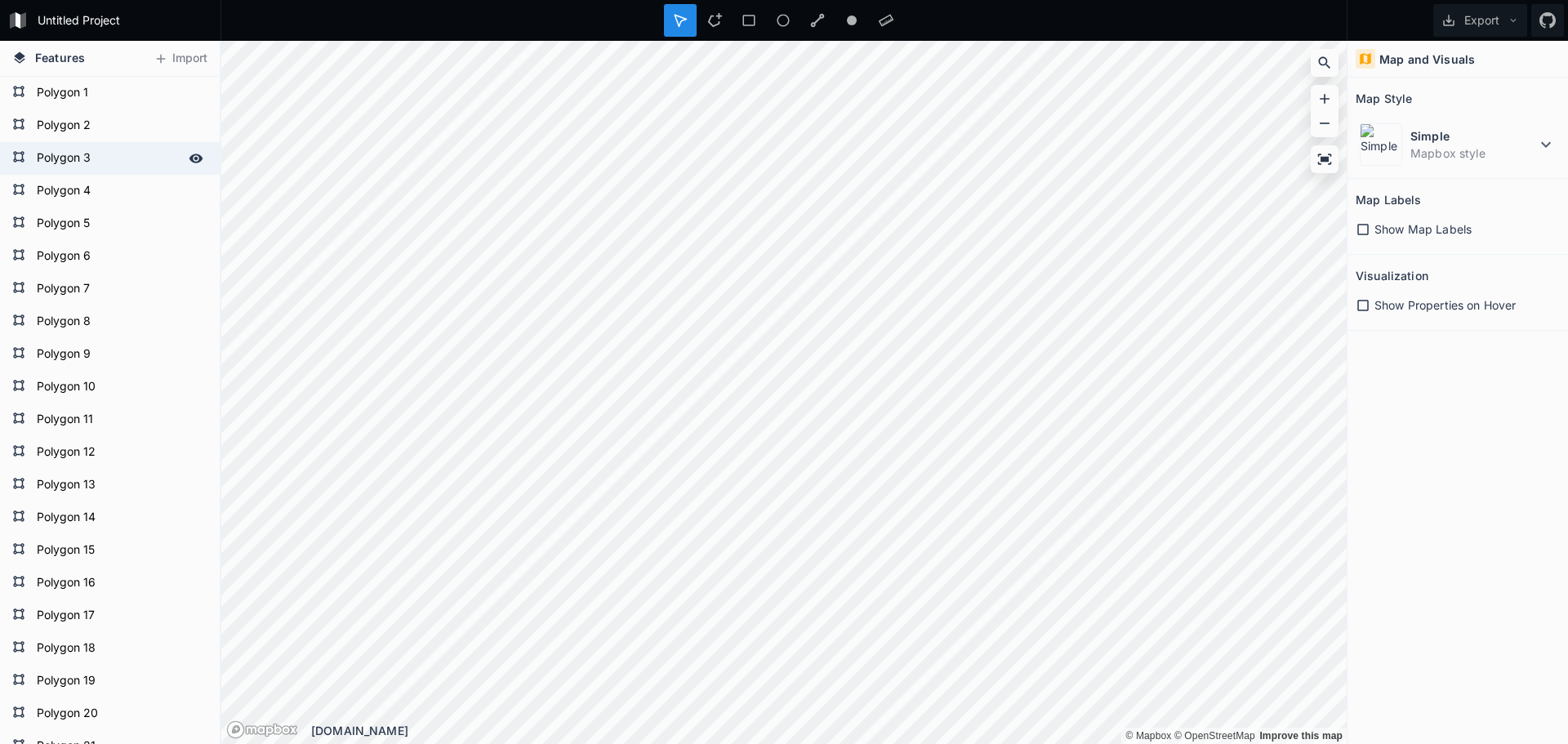
click at [95, 159] on form "Polygon 3" at bounding box center [108, 158] width 152 height 24
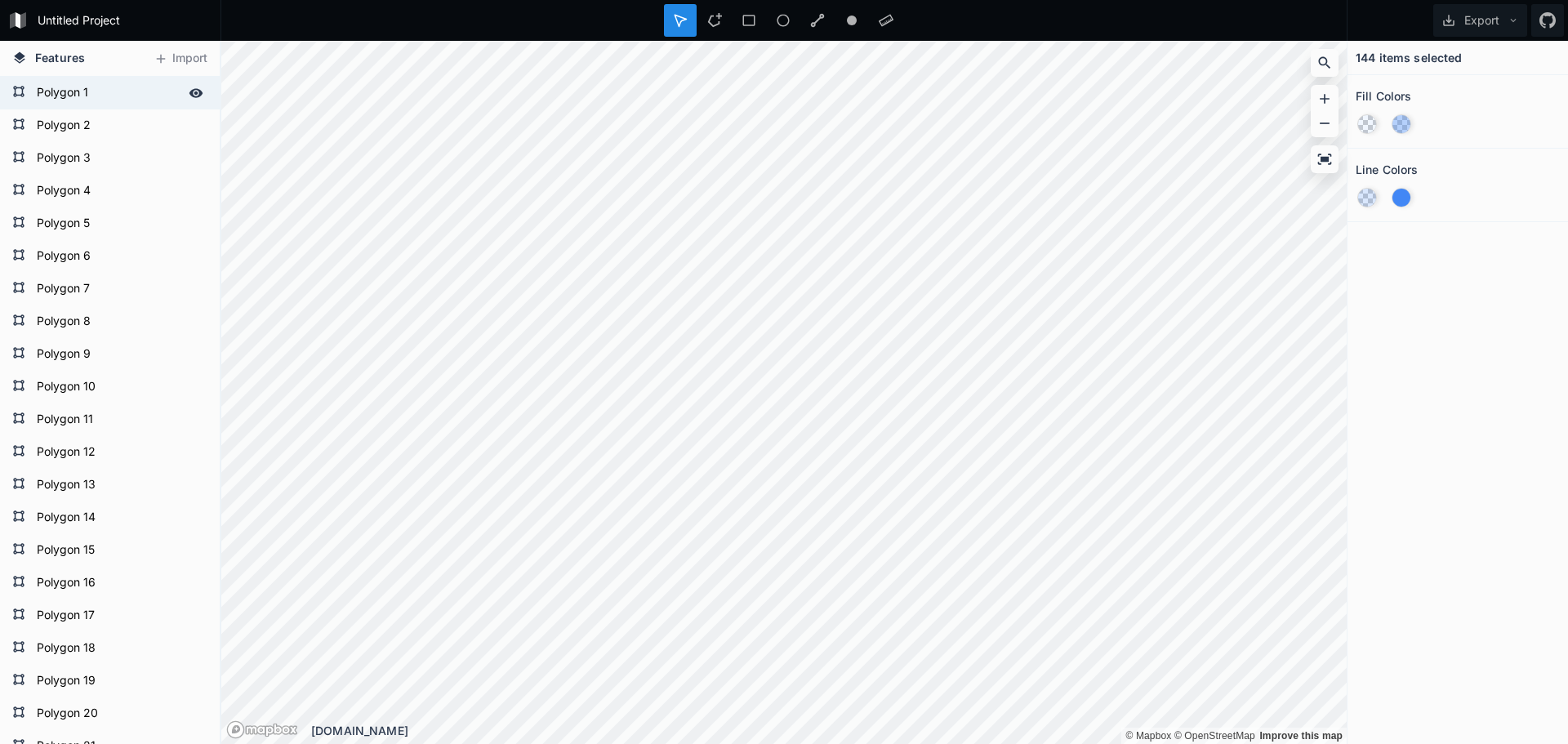
click at [72, 95] on form "Polygon 1" at bounding box center [108, 93] width 152 height 24
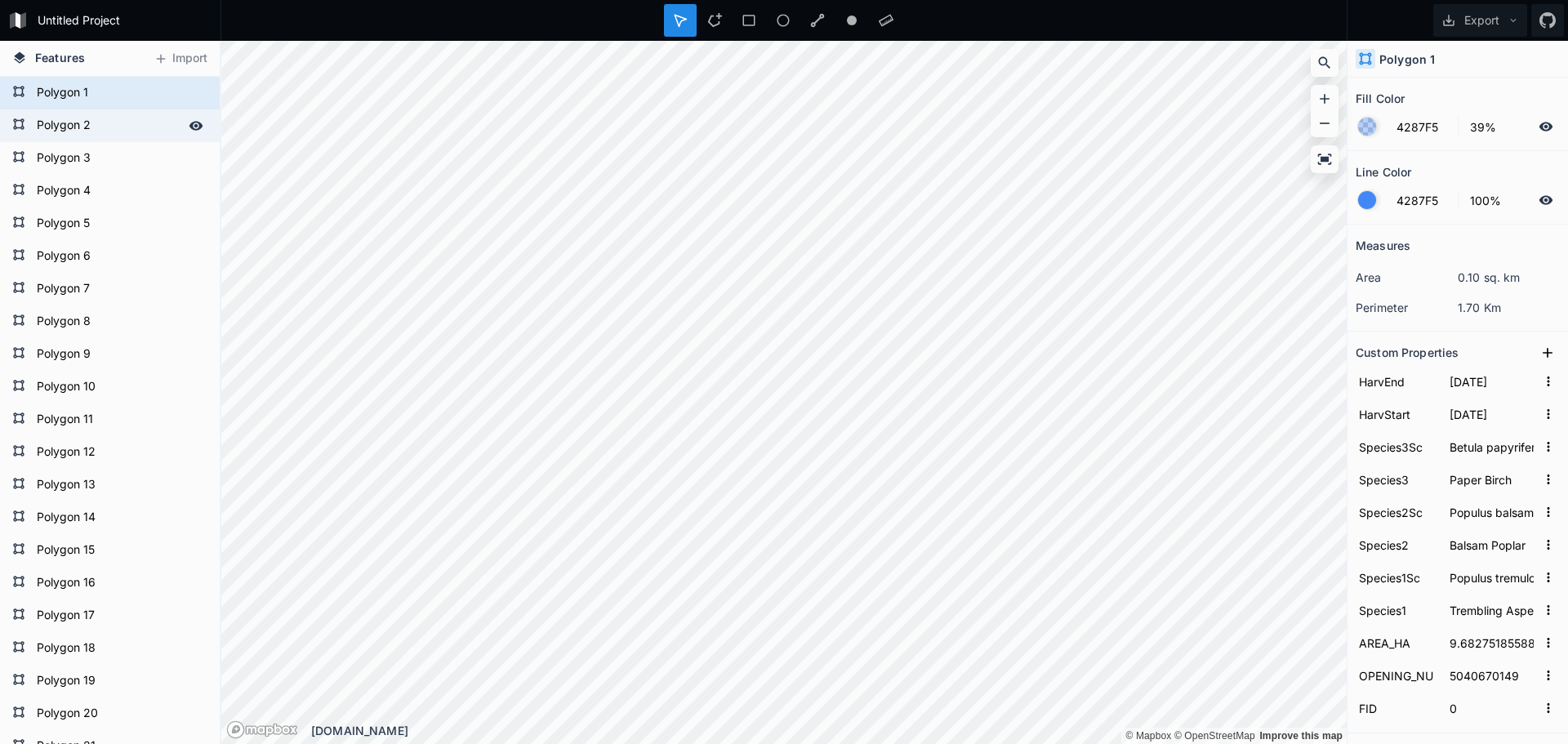
click at [71, 122] on form "Polygon 2" at bounding box center [108, 125] width 152 height 24
type input "18.1064853533"
type input "5050673228"
type input "1"
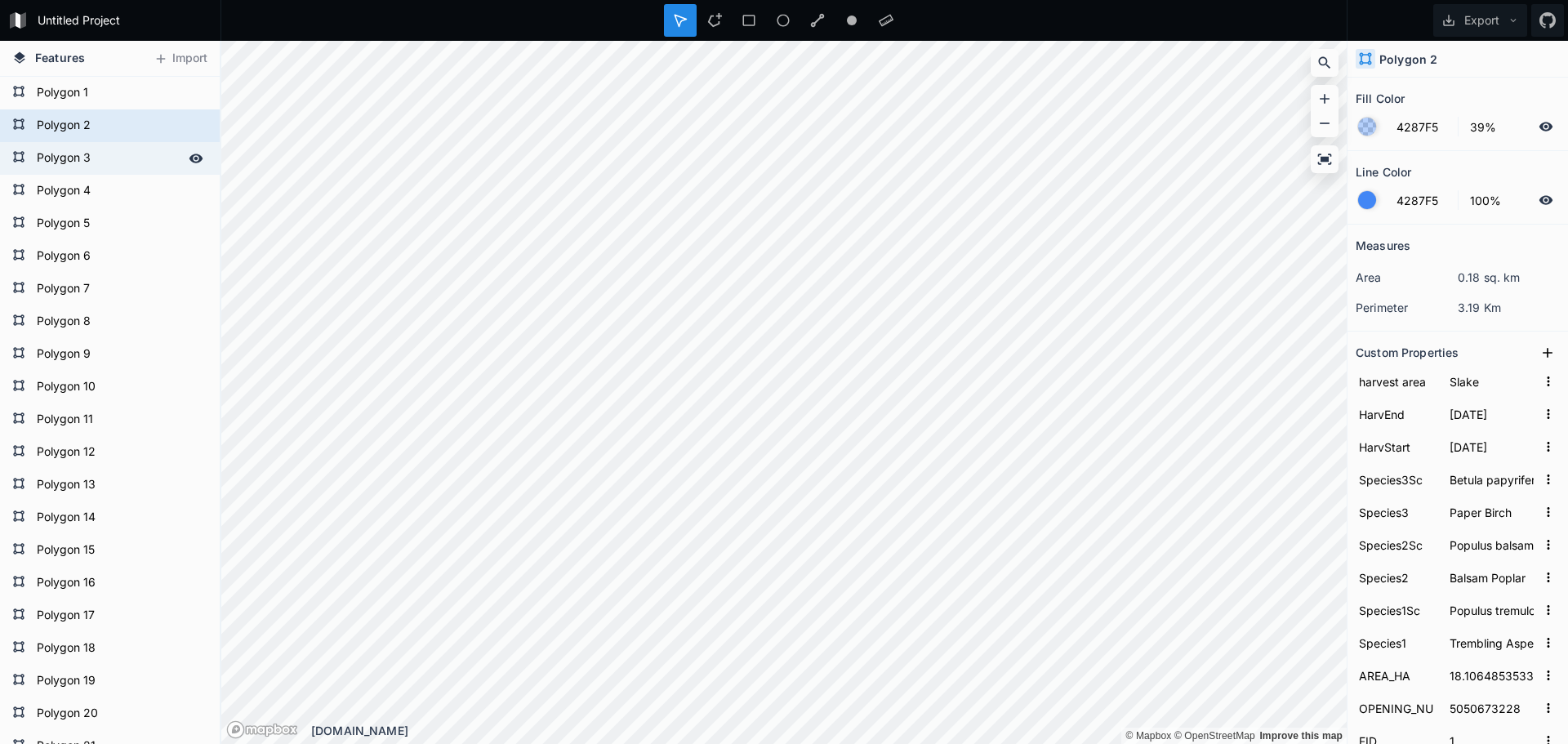
click at [72, 158] on form "Polygon 3" at bounding box center [108, 158] width 152 height 24
type input "10.7444854459"
type input "5040671368"
type input "2"
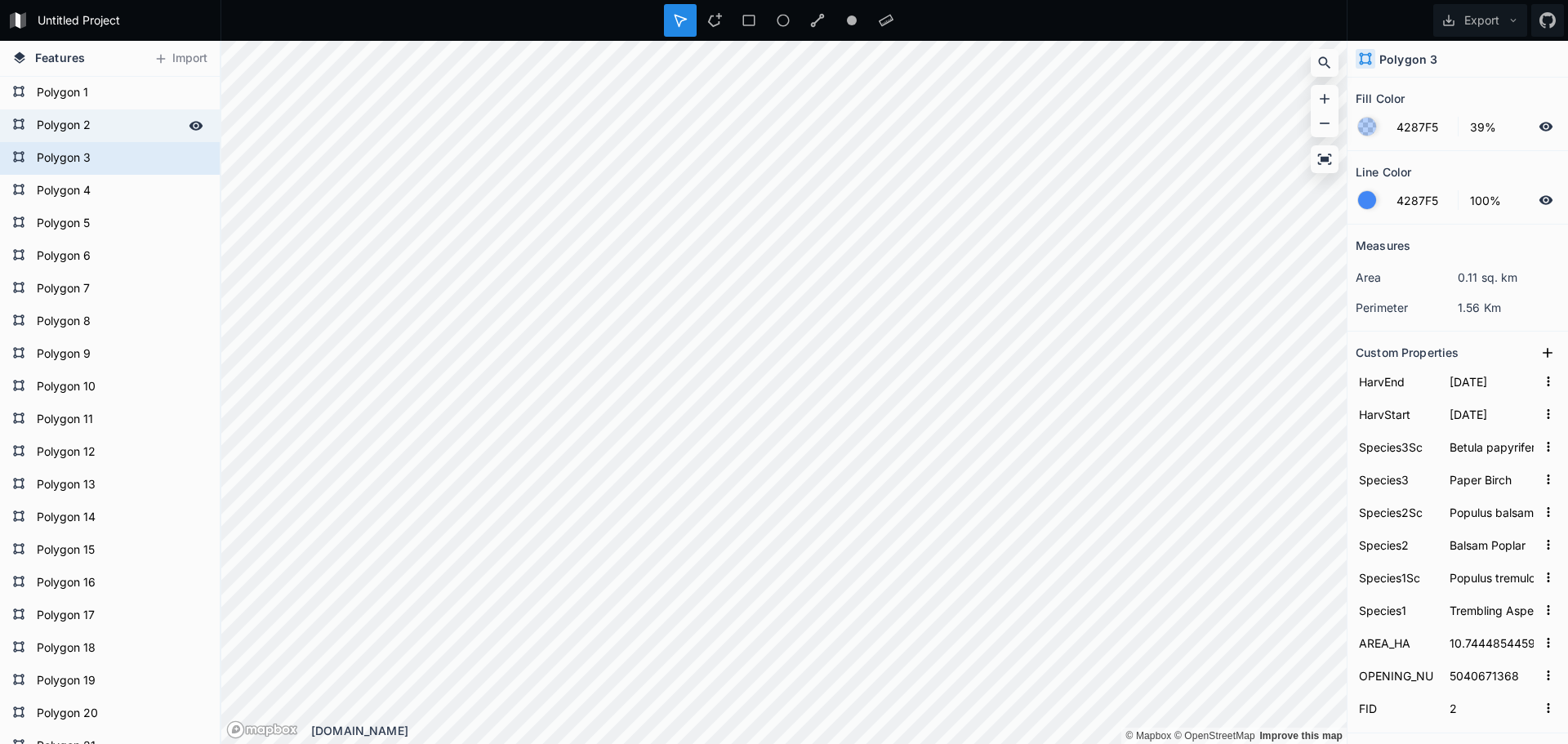
click at [91, 126] on form "Polygon 2" at bounding box center [108, 125] width 152 height 24
type input "18.1064853533"
type input "5050673228"
type input "1"
